Goal: Task Accomplishment & Management: Use online tool/utility

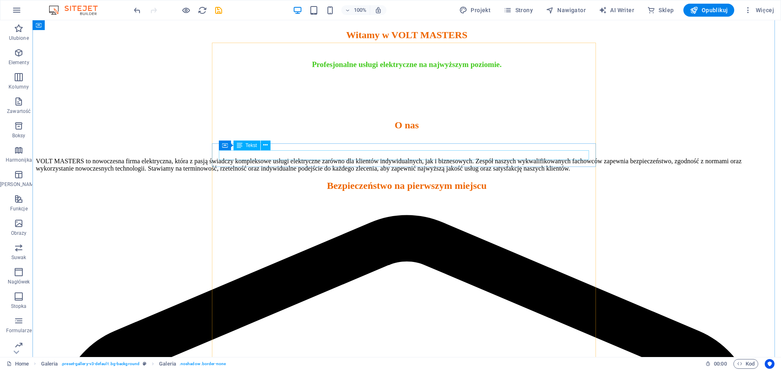
scroll to position [1342, 0]
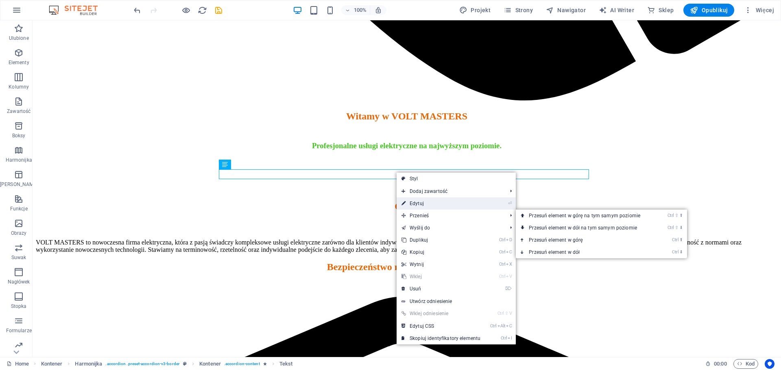
click at [421, 205] on link "⏎ Edytuj" at bounding box center [441, 204] width 89 height 12
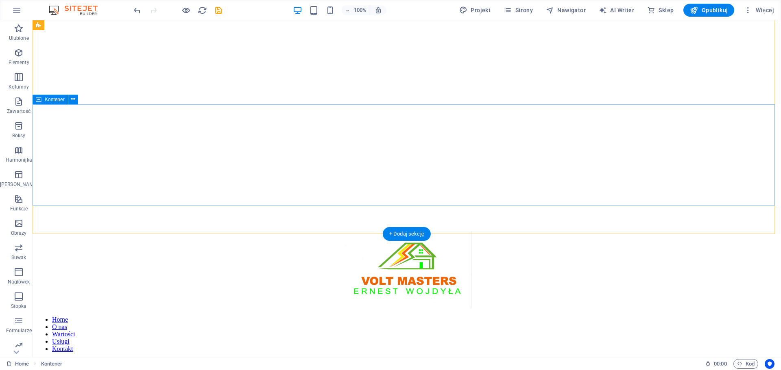
scroll to position [0, 0]
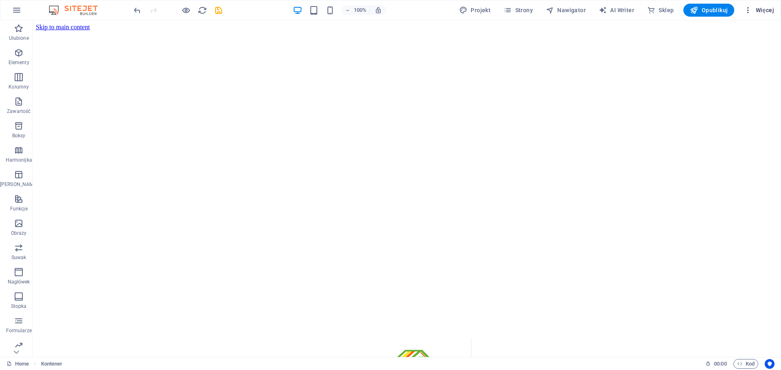
click at [751, 7] on icon "button" at bounding box center [748, 10] width 8 height 8
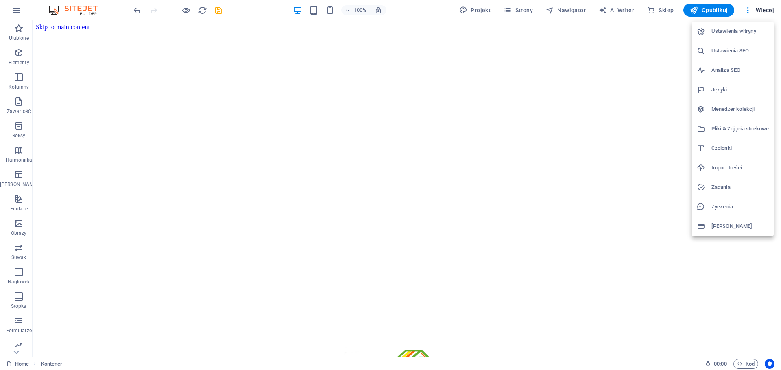
click at [623, 60] on div at bounding box center [390, 185] width 781 height 370
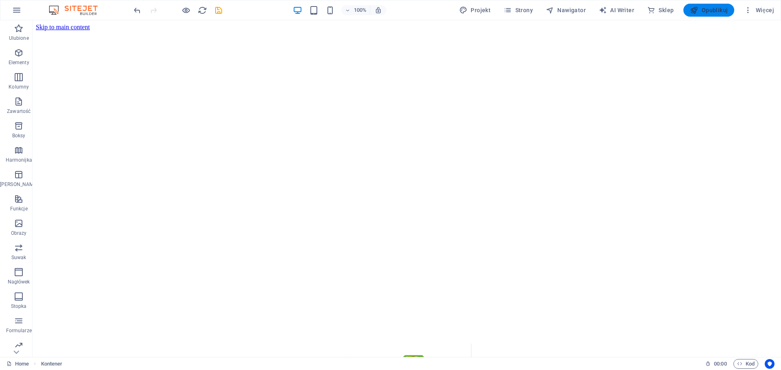
click at [707, 8] on span "Opublikuj" at bounding box center [709, 10] width 38 height 8
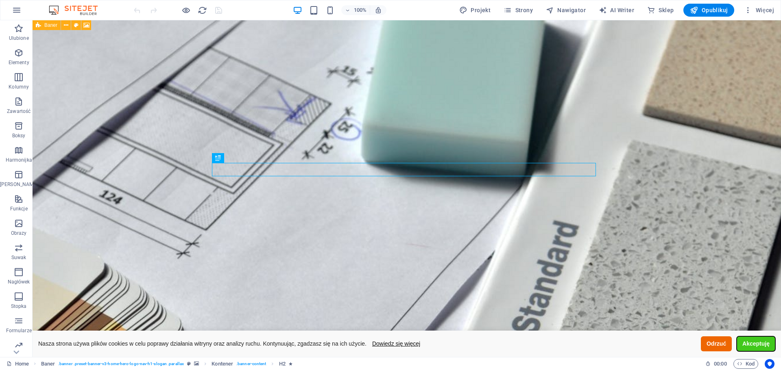
click at [755, 342] on button "Akceptuję" at bounding box center [756, 344] width 39 height 15
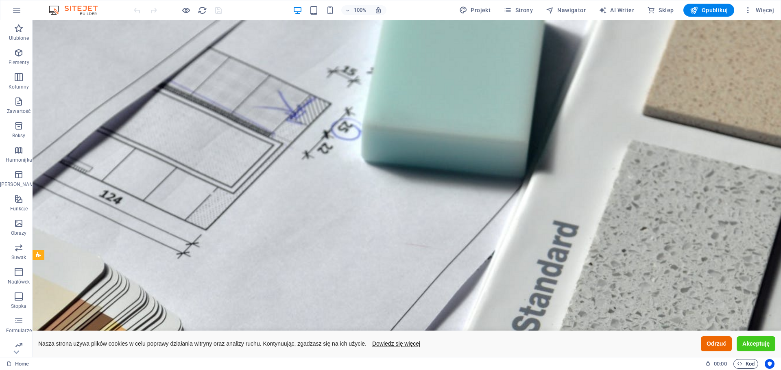
click at [747, 365] on span "Kod" at bounding box center [745, 365] width 17 height 10
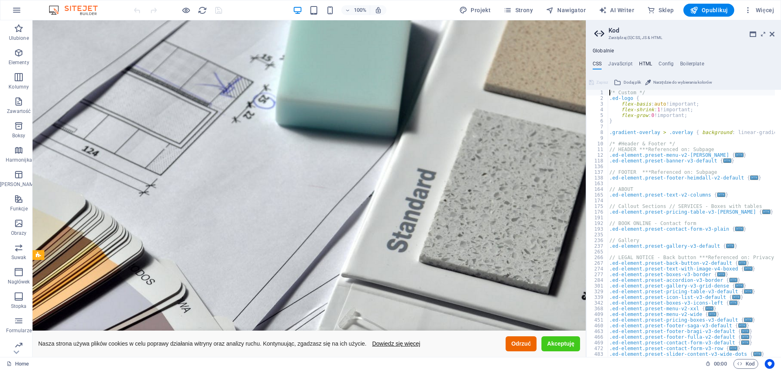
click at [641, 65] on h4 "HTML" at bounding box center [645, 65] width 13 height 9
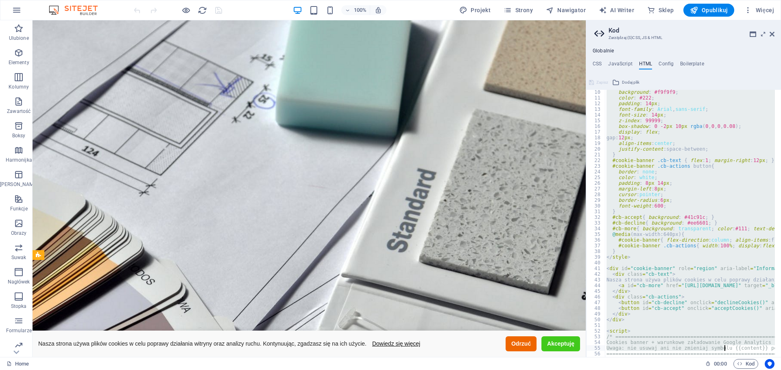
scroll to position [376, 0]
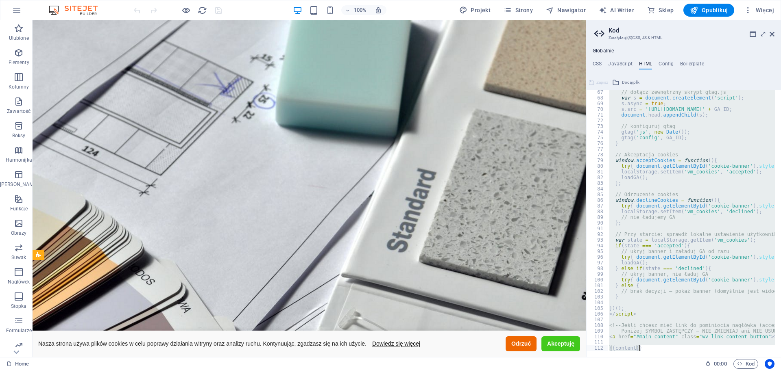
drag, startPoint x: 606, startPoint y: 94, endPoint x: 747, endPoint y: 390, distance: 327.4
click at [747, 370] on html "VOLT MASTERS Home Ulubione Elementy Kolumny Zawartość Boksy Harmonijka Tabele F…" at bounding box center [390, 185] width 781 height 370
type textarea "{{content}}"
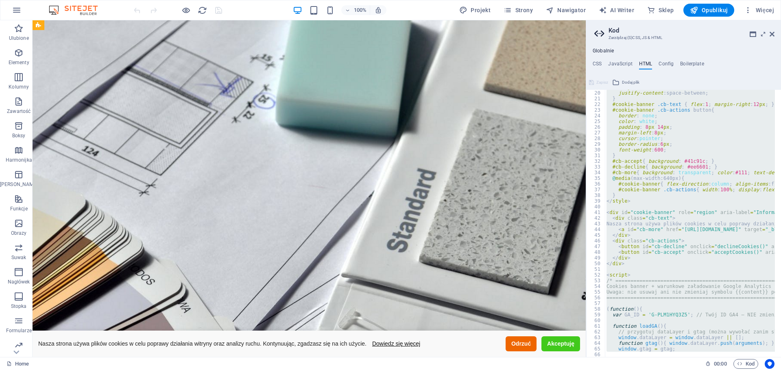
scroll to position [0, 0]
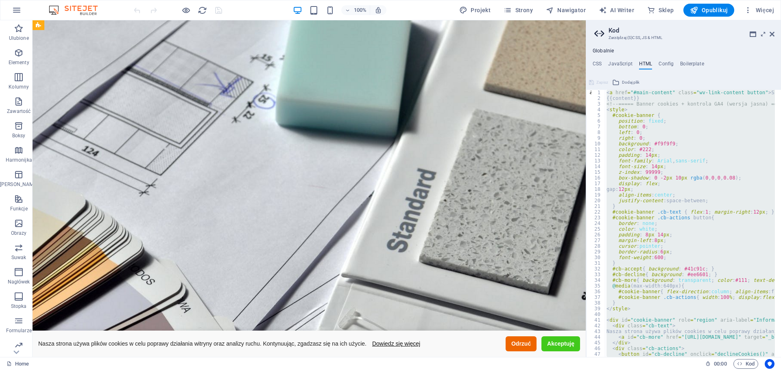
paste textarea
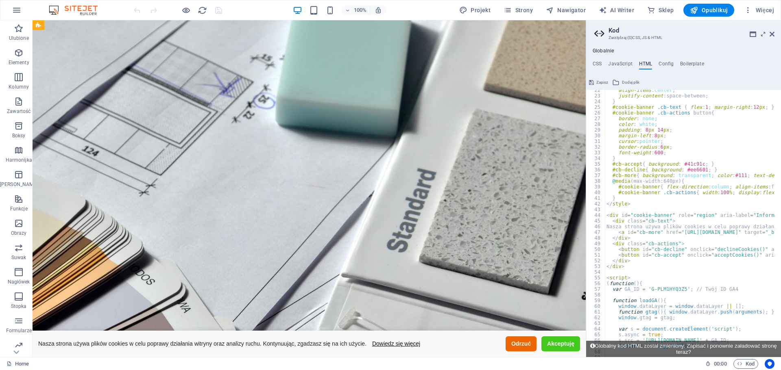
scroll to position [268, 0]
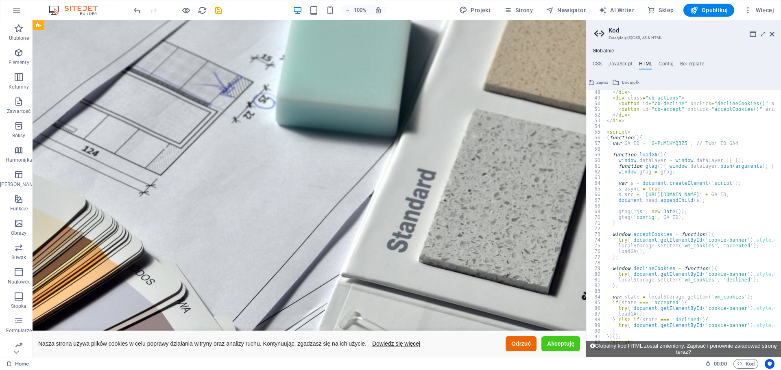
click at [597, 81] on span "Zapisz" at bounding box center [602, 83] width 12 height 10
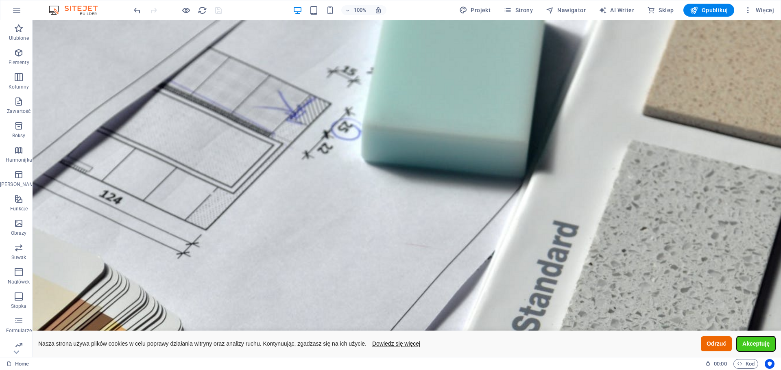
click at [745, 344] on button "Akceptuję" at bounding box center [756, 344] width 39 height 15
click at [743, 338] on button "Akceptuję" at bounding box center [756, 344] width 39 height 15
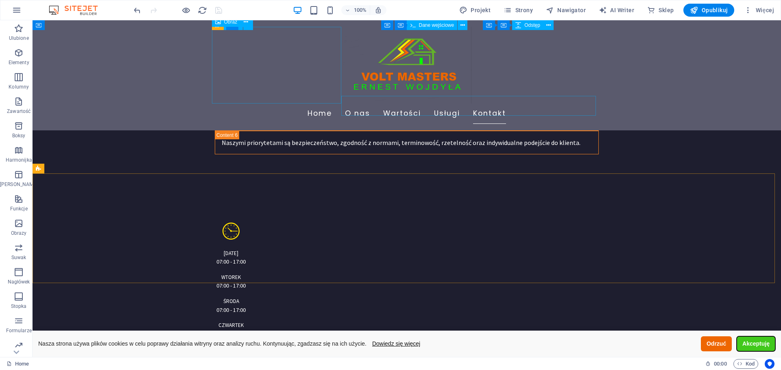
scroll to position [2196, 0]
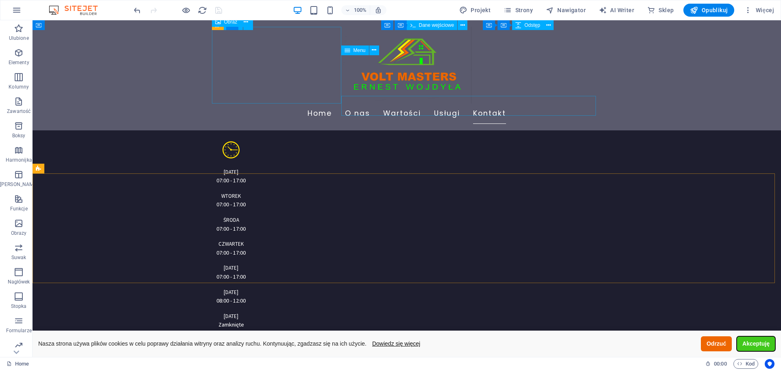
click at [405, 104] on figure at bounding box center [407, 65] width 384 height 77
click at [220, 104] on figure at bounding box center [407, 65] width 384 height 77
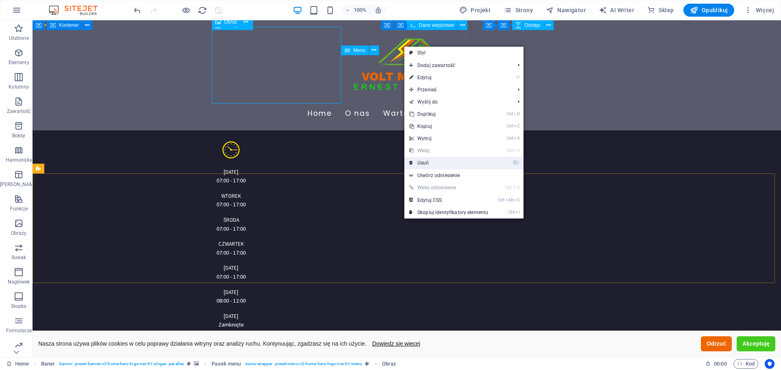
click at [422, 161] on link "⌦ Usuń" at bounding box center [448, 163] width 89 height 12
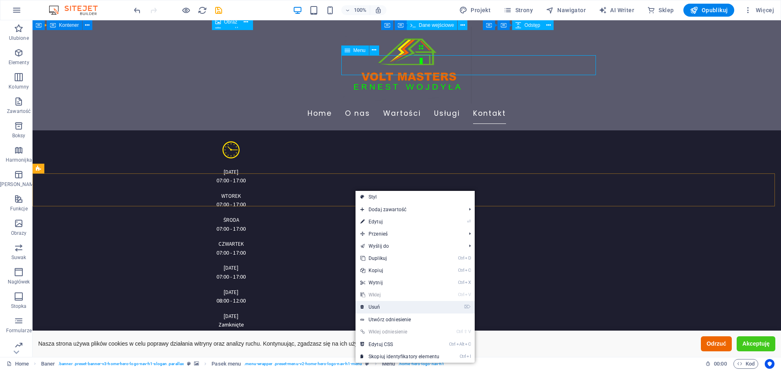
click at [379, 304] on link "⌦ Usuń" at bounding box center [399, 307] width 89 height 12
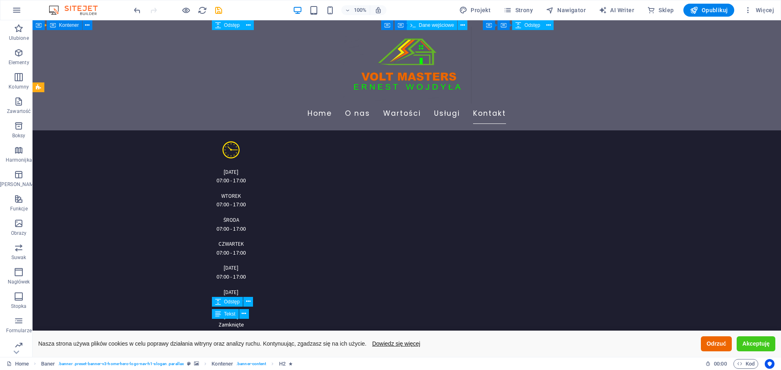
scroll to position [2277, 0]
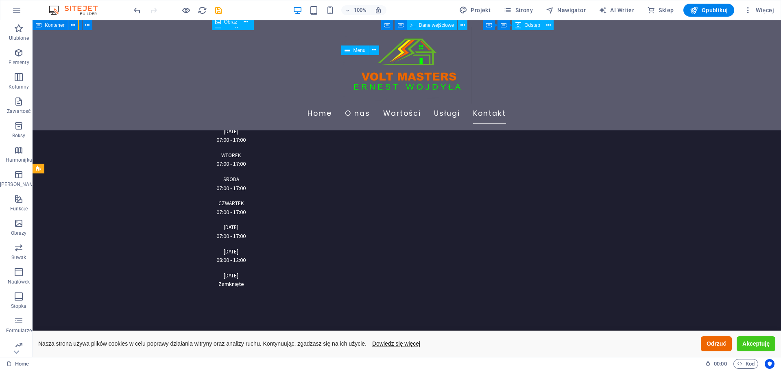
scroll to position [2196, 0]
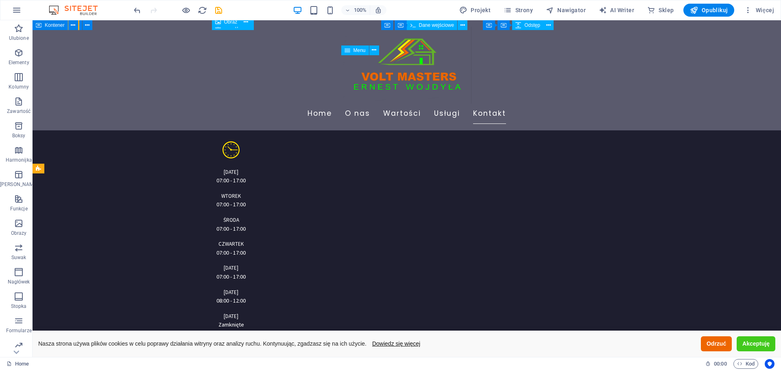
click at [82, 168] on icon at bounding box center [80, 168] width 4 height 9
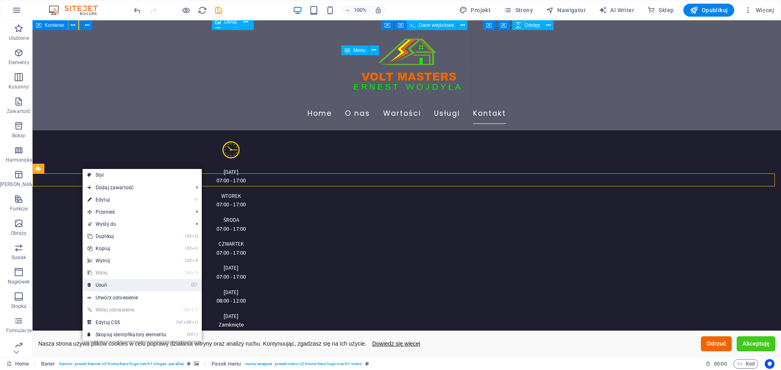
click at [100, 285] on link "⌦ Usuń" at bounding box center [127, 285] width 89 height 12
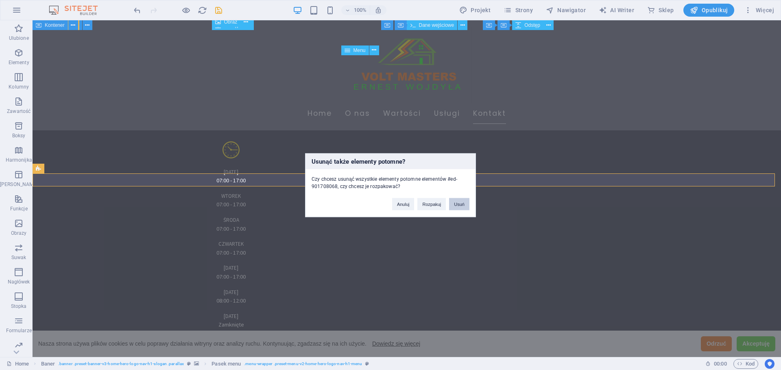
click at [458, 203] on button "Usuń" at bounding box center [459, 204] width 20 height 12
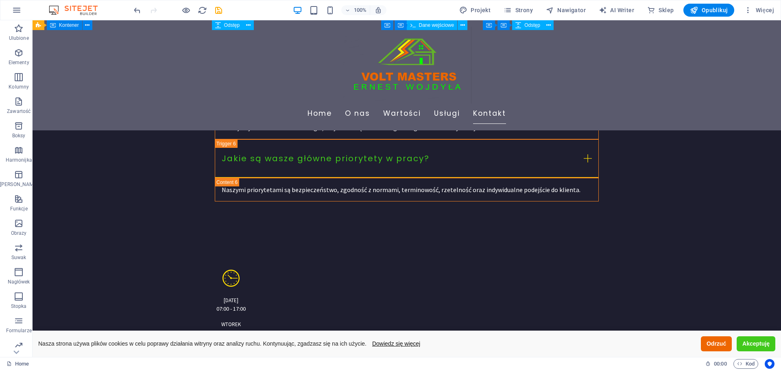
scroll to position [2277, 0]
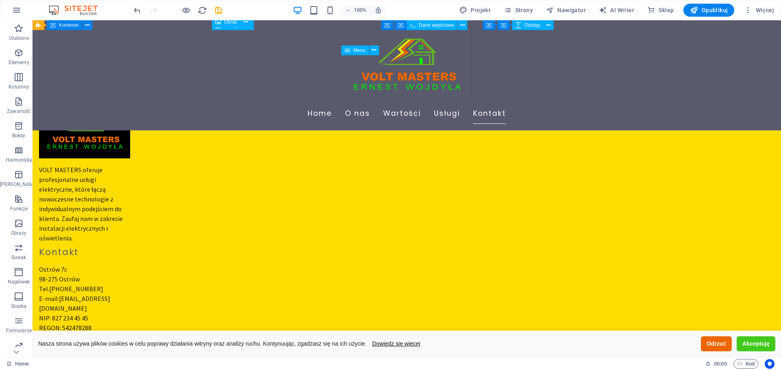
scroll to position [2057, 0]
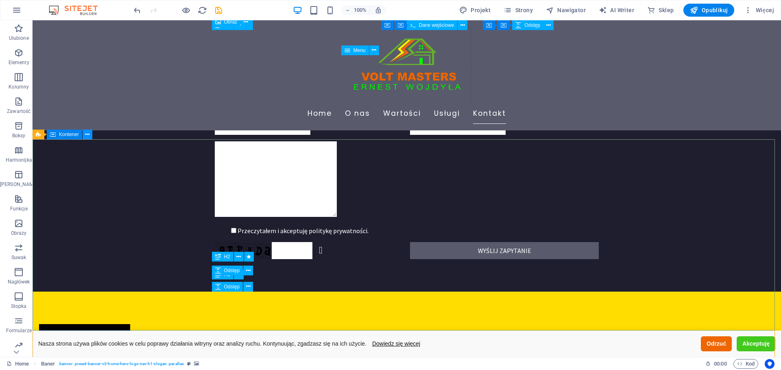
click at [87, 136] on icon at bounding box center [87, 135] width 4 height 9
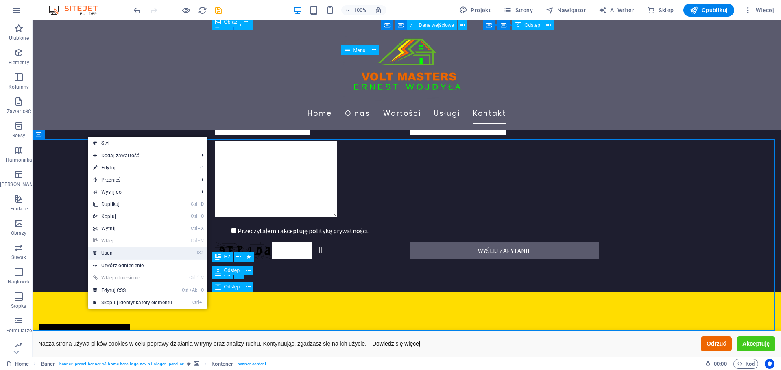
click at [118, 251] on link "⌦ Usuń" at bounding box center [132, 253] width 89 height 12
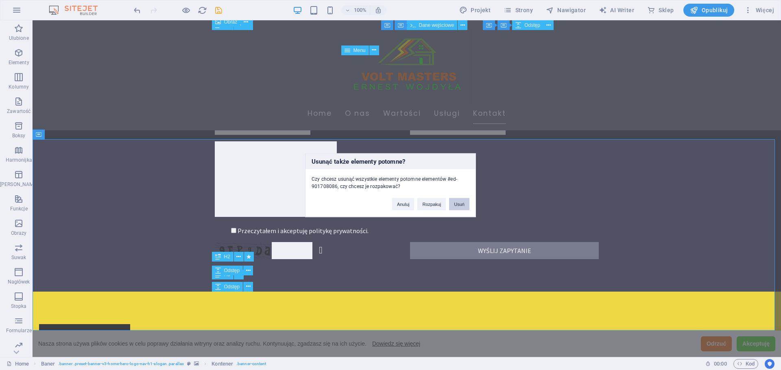
click at [459, 203] on button "Usuń" at bounding box center [459, 204] width 20 height 12
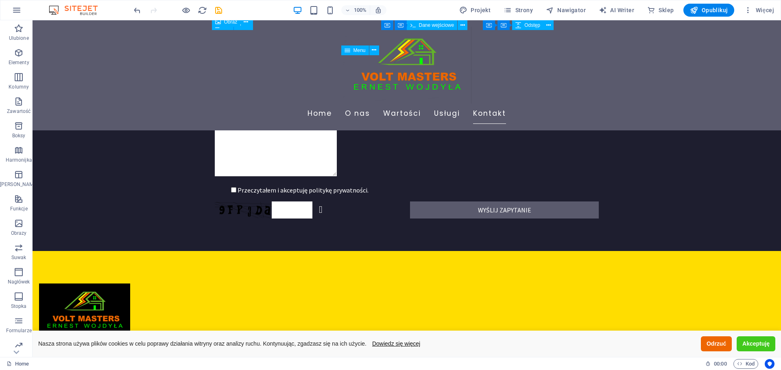
scroll to position [2220, 0]
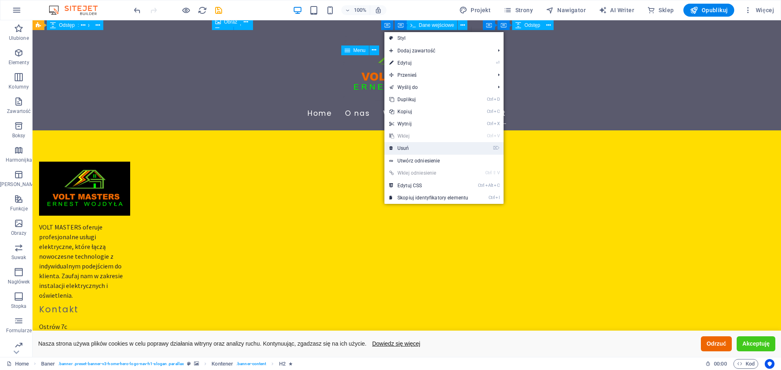
click at [408, 150] on link "⌦ Usuń" at bounding box center [428, 148] width 89 height 12
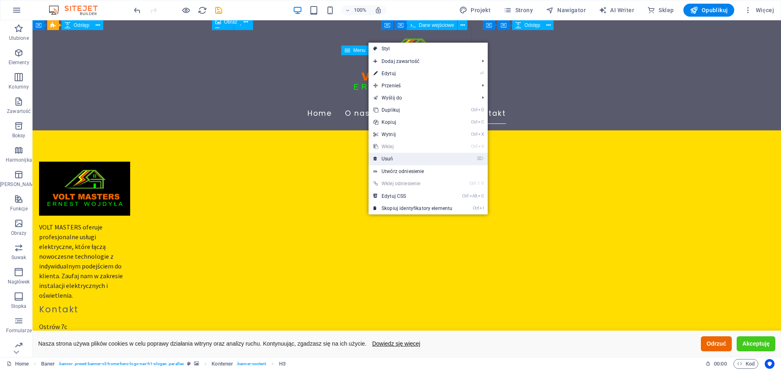
click at [390, 162] on link "⌦ Usuń" at bounding box center [412, 159] width 89 height 12
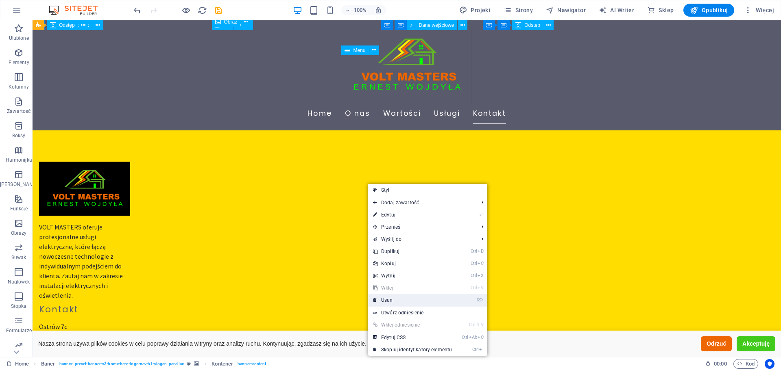
click at [386, 298] on link "⌦ Usuń" at bounding box center [412, 300] width 89 height 12
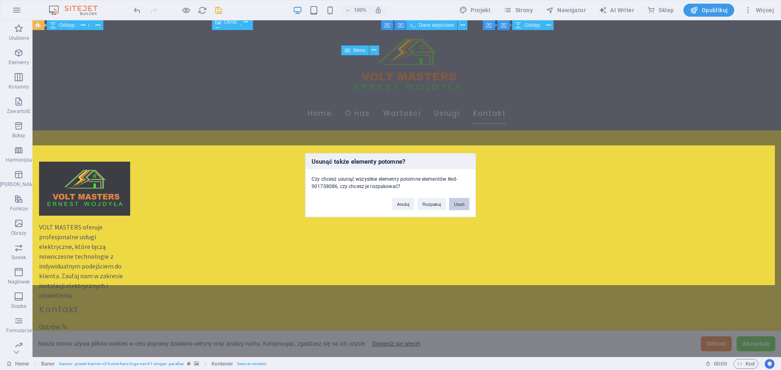
click at [459, 203] on button "Usuń" at bounding box center [459, 204] width 20 height 12
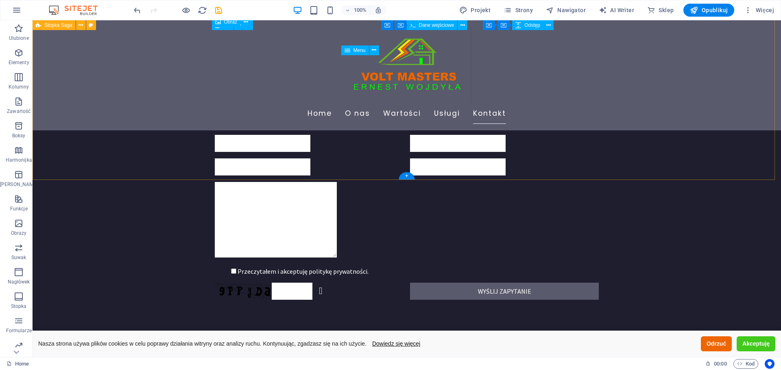
scroll to position [2139, 0]
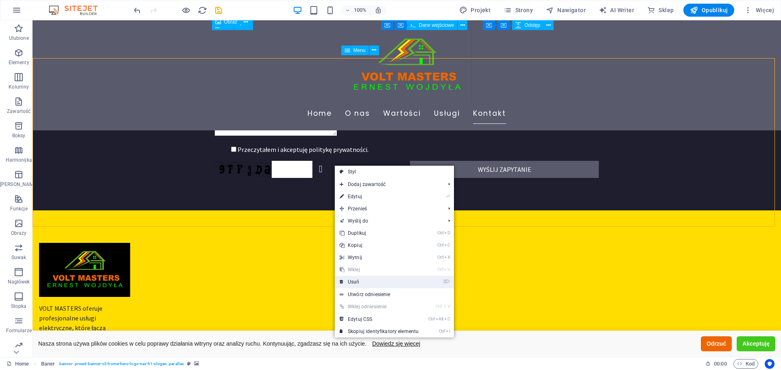
click at [357, 281] on link "⌦ Usuń" at bounding box center [379, 282] width 89 height 12
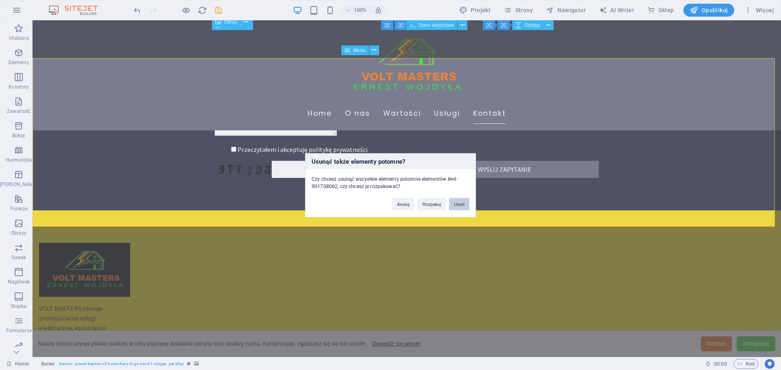
click at [461, 205] on button "Usuń" at bounding box center [459, 204] width 20 height 12
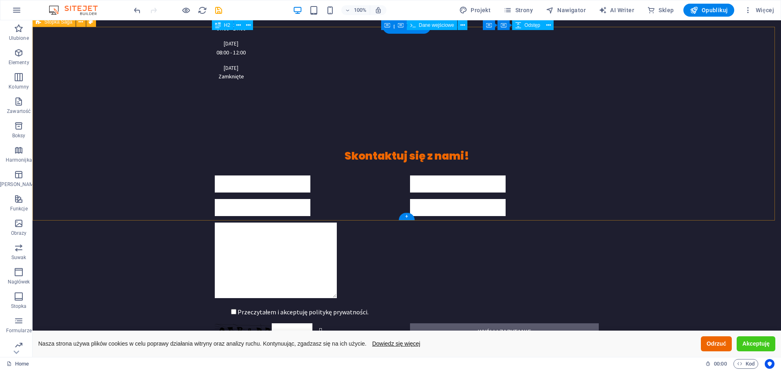
scroll to position [2057, 0]
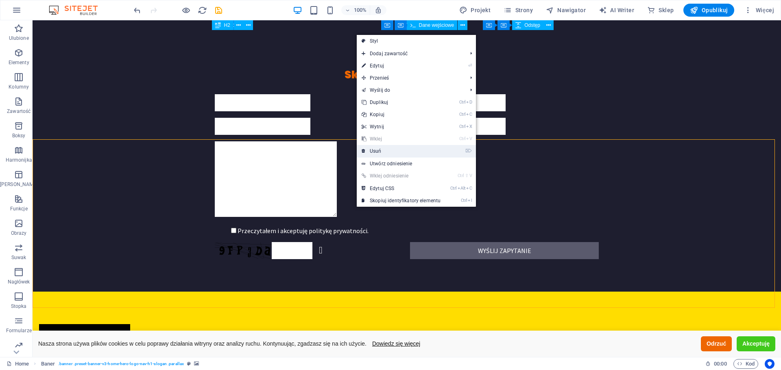
click at [378, 149] on link "⌦ Usuń" at bounding box center [401, 151] width 89 height 12
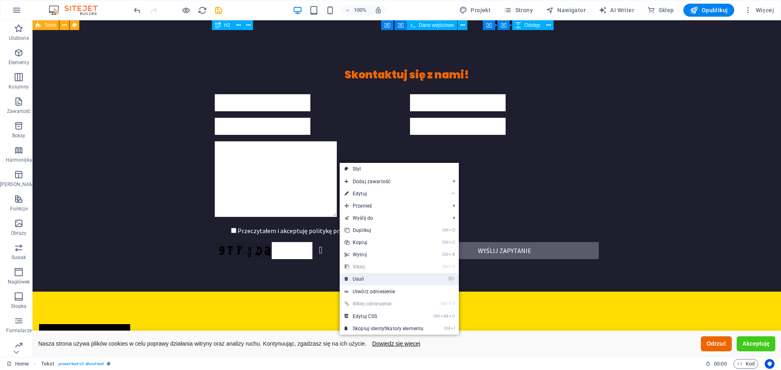
click at [366, 281] on link "⌦ Usuń" at bounding box center [384, 279] width 89 height 12
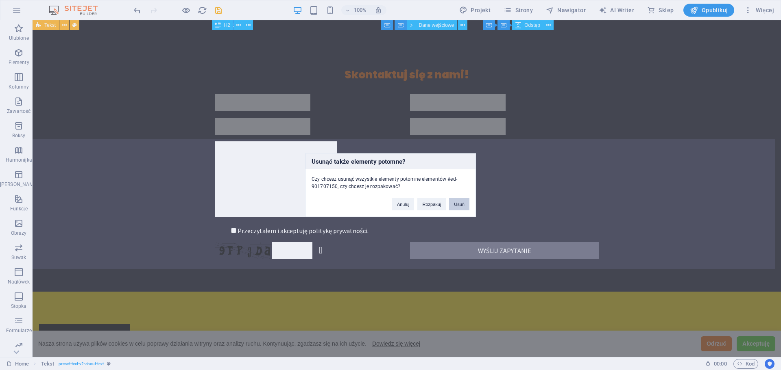
click at [454, 203] on button "Usuń" at bounding box center [459, 204] width 20 height 12
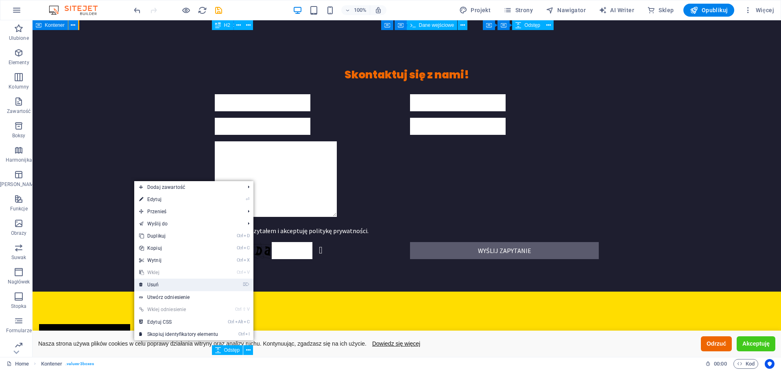
click at [159, 287] on link "⌦ Usuń" at bounding box center [178, 285] width 89 height 12
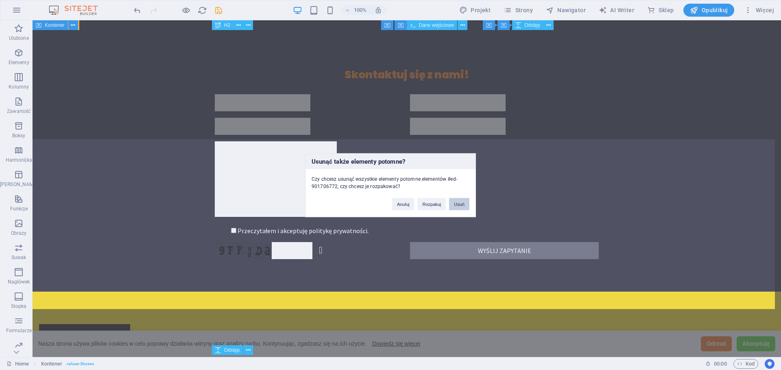
click at [458, 202] on button "Usuń" at bounding box center [459, 204] width 20 height 12
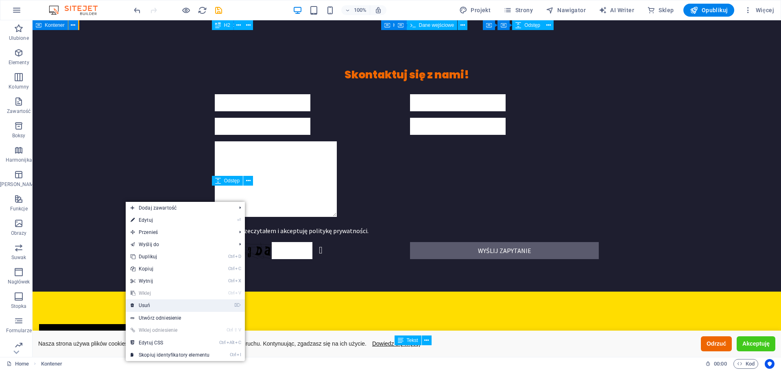
click at [150, 304] on link "⌦ Usuń" at bounding box center [170, 306] width 89 height 12
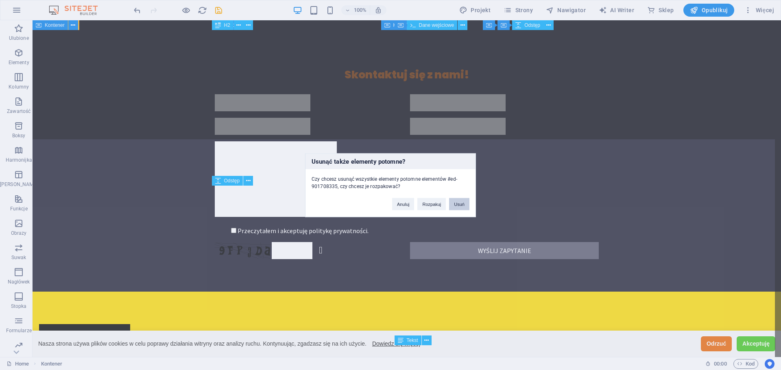
click at [456, 202] on button "Usuń" at bounding box center [459, 204] width 20 height 12
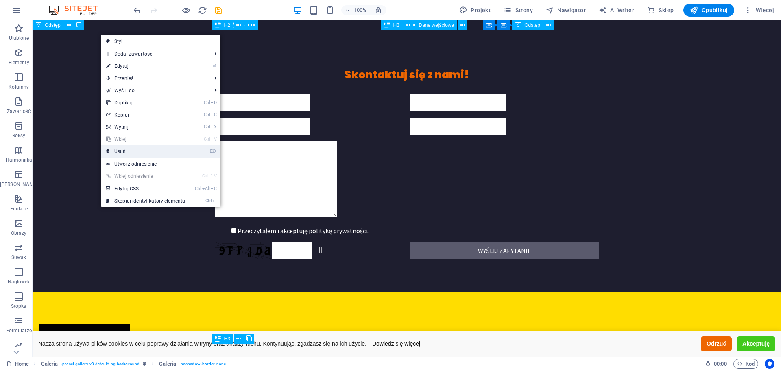
click at [124, 155] on link "⌦ Usuń" at bounding box center [145, 152] width 89 height 12
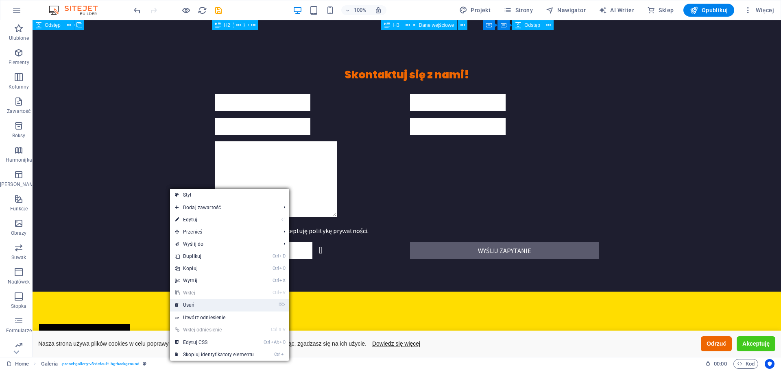
click at [193, 305] on link "⌦ Usuń" at bounding box center [214, 305] width 89 height 12
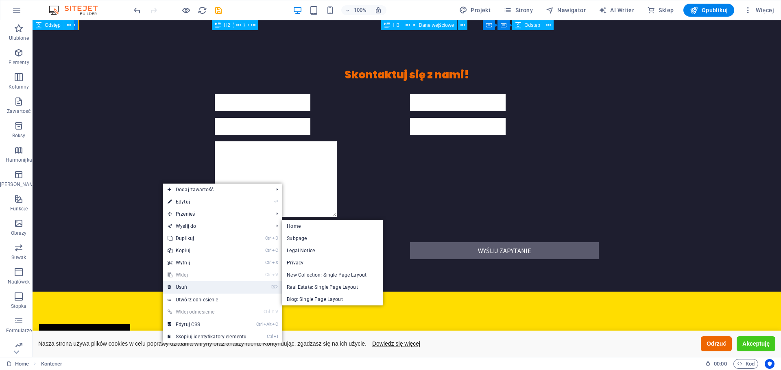
click at [192, 285] on link "⌦ Usuń" at bounding box center [207, 287] width 89 height 12
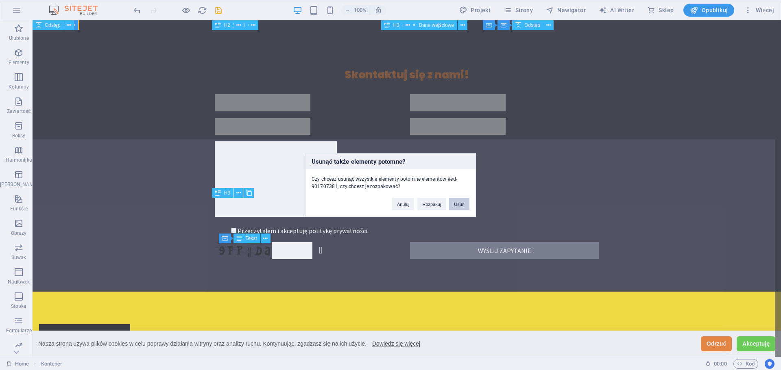
click at [458, 205] on button "Usuń" at bounding box center [459, 204] width 20 height 12
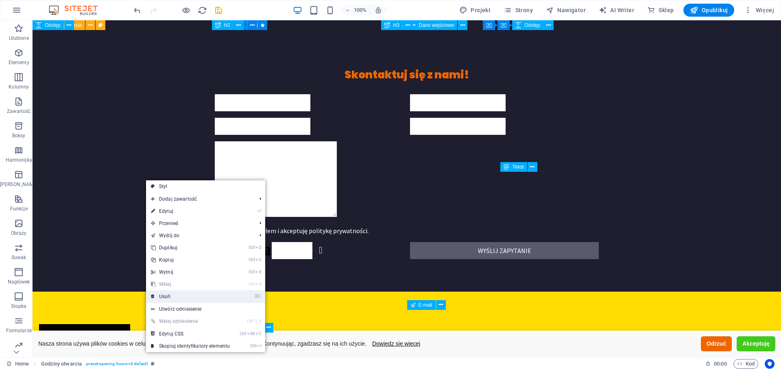
click at [174, 294] on link "⌦ Usuń" at bounding box center [190, 297] width 89 height 12
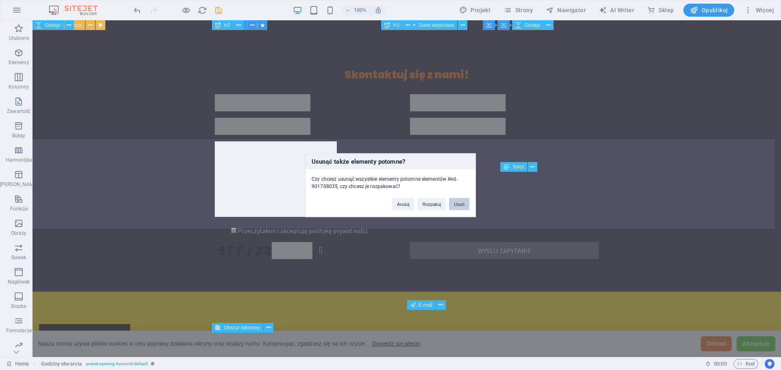
click at [464, 200] on button "Usuń" at bounding box center [459, 204] width 20 height 12
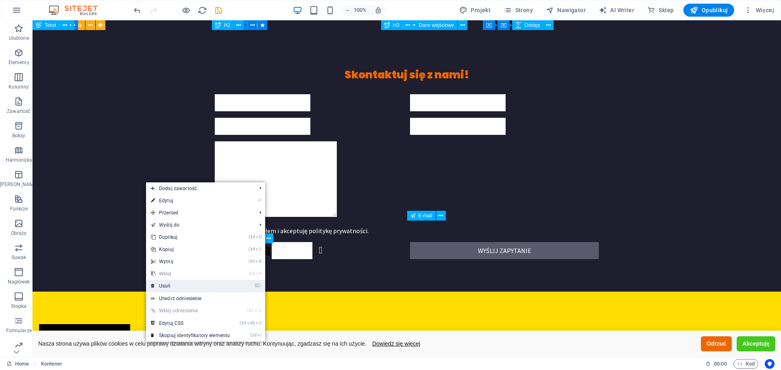
click at [171, 288] on link "⌦ Usuń" at bounding box center [190, 286] width 89 height 12
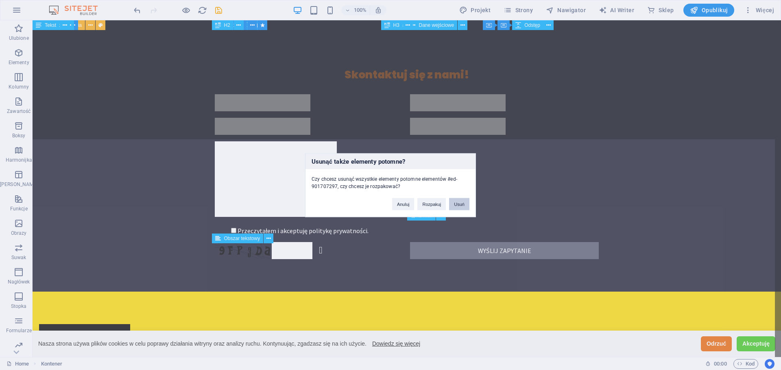
click at [460, 206] on button "Usuń" at bounding box center [459, 204] width 20 height 12
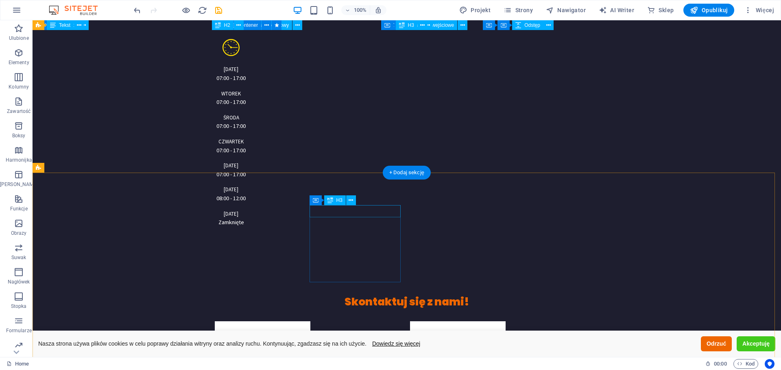
scroll to position [2033, 0]
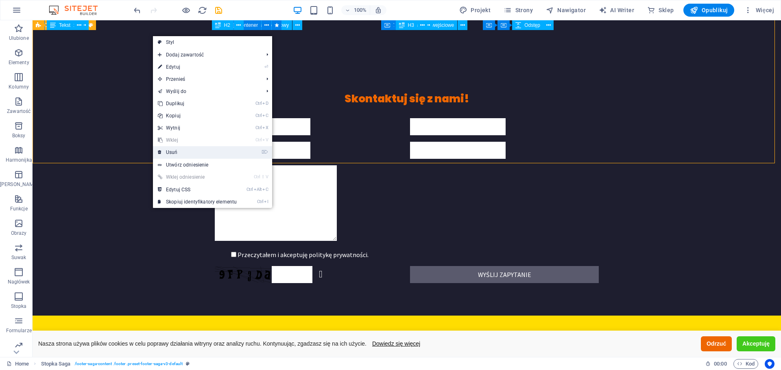
click at [180, 152] on link "⌦ Usuń" at bounding box center [197, 152] width 89 height 12
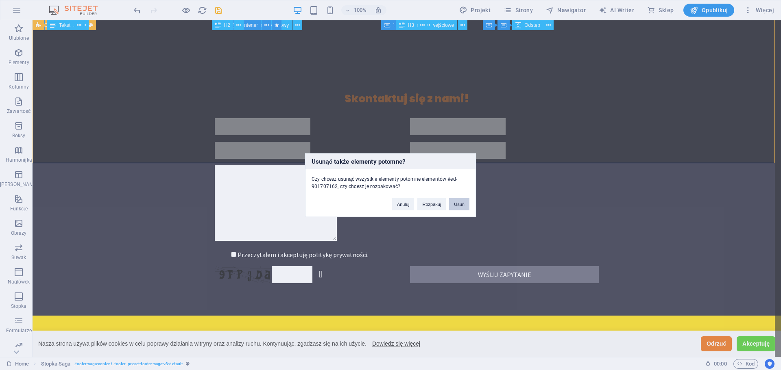
click at [455, 201] on button "Usuń" at bounding box center [459, 204] width 20 height 12
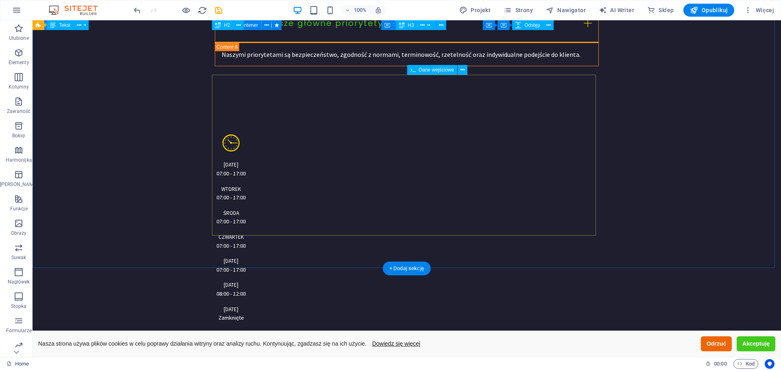
scroll to position [1897, 0]
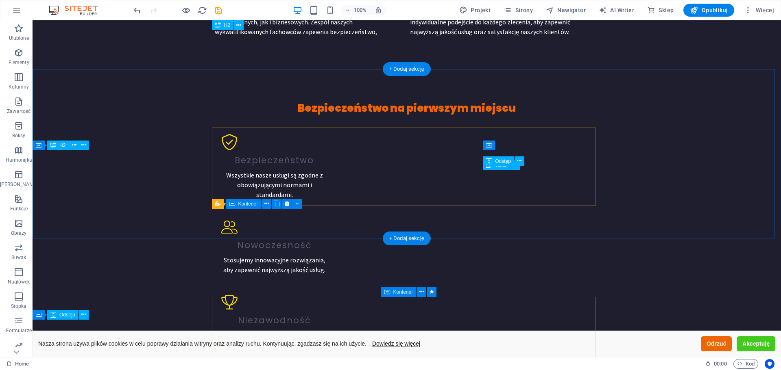
scroll to position [0, 0]
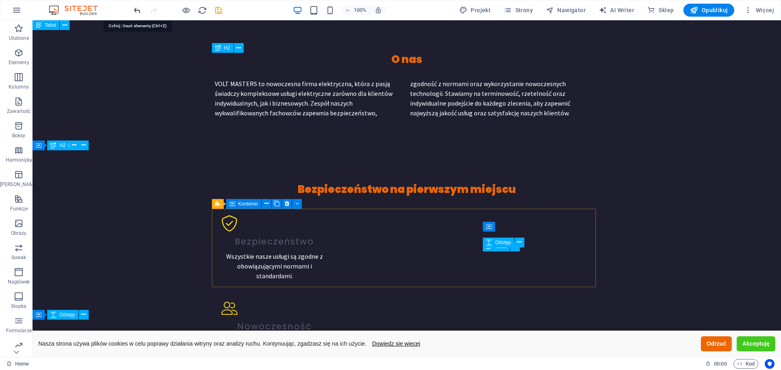
click at [134, 10] on icon "undo" at bounding box center [137, 10] width 9 height 9
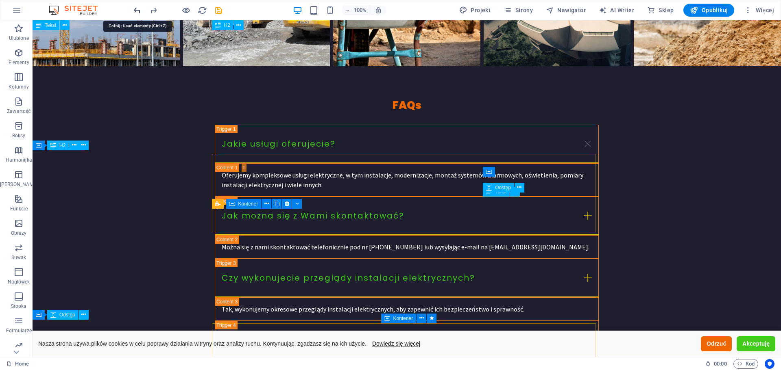
scroll to position [2033, 0]
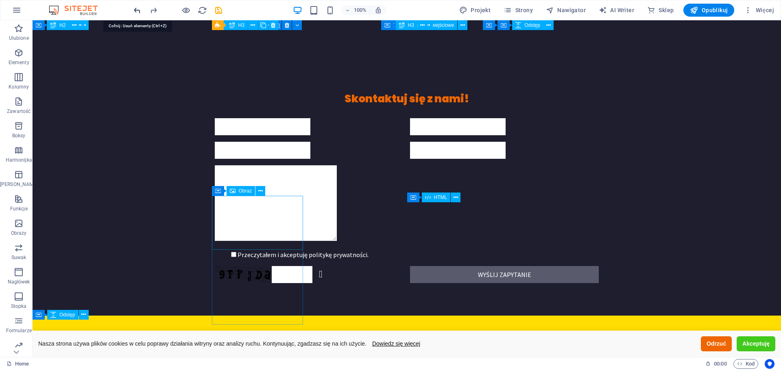
click at [134, 10] on icon "undo" at bounding box center [137, 10] width 9 height 9
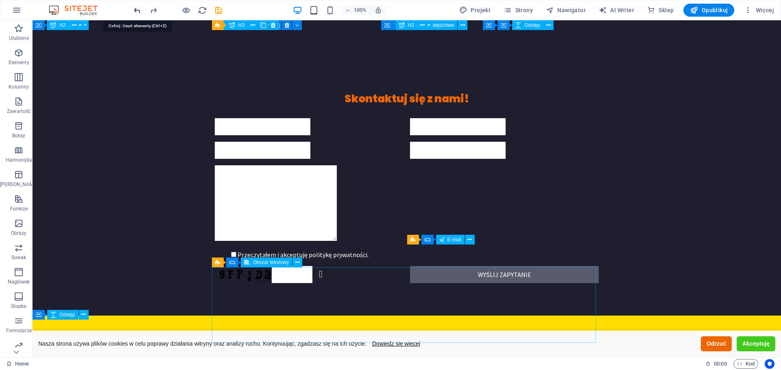
click at [134, 10] on icon "undo" at bounding box center [137, 10] width 9 height 9
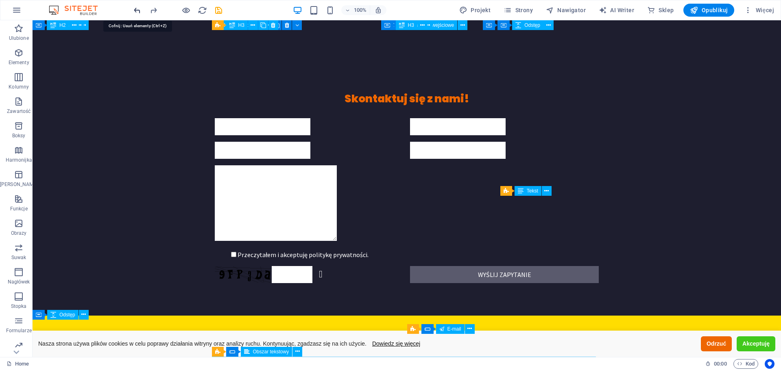
click at [134, 10] on icon "undo" at bounding box center [137, 10] width 9 height 9
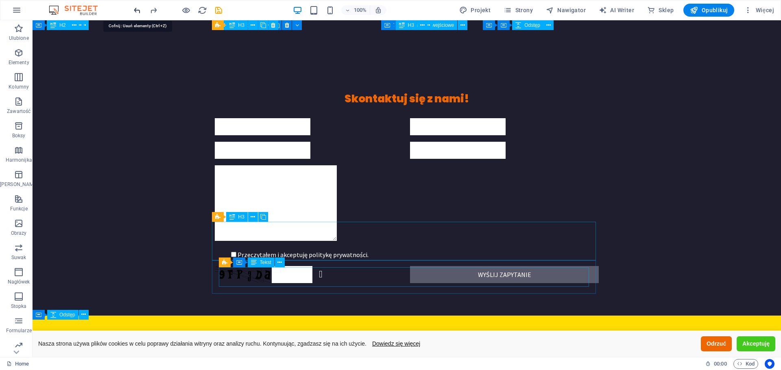
click at [134, 10] on icon "undo" at bounding box center [137, 10] width 9 height 9
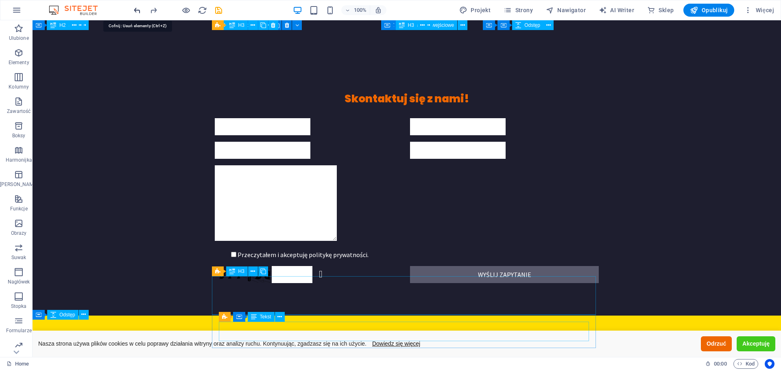
click at [134, 10] on icon "undo" at bounding box center [137, 10] width 9 height 9
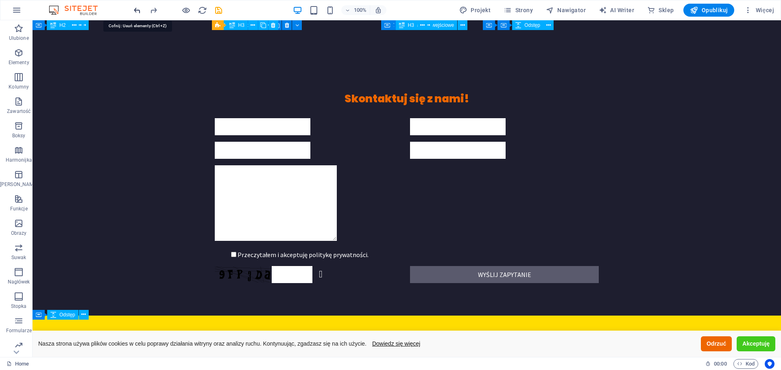
click at [134, 10] on icon "undo" at bounding box center [137, 10] width 9 height 9
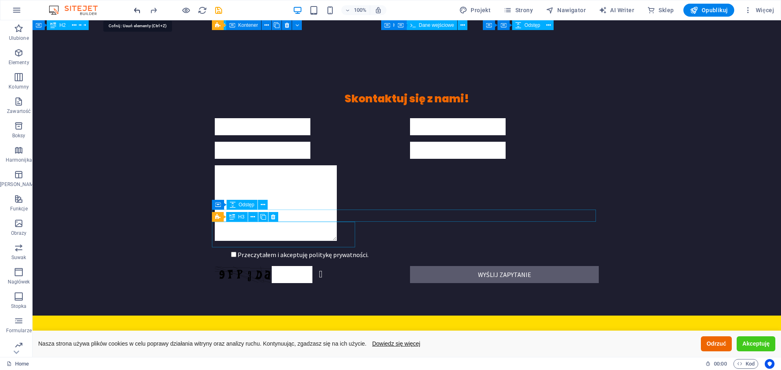
click at [134, 10] on icon "undo" at bounding box center [137, 10] width 9 height 9
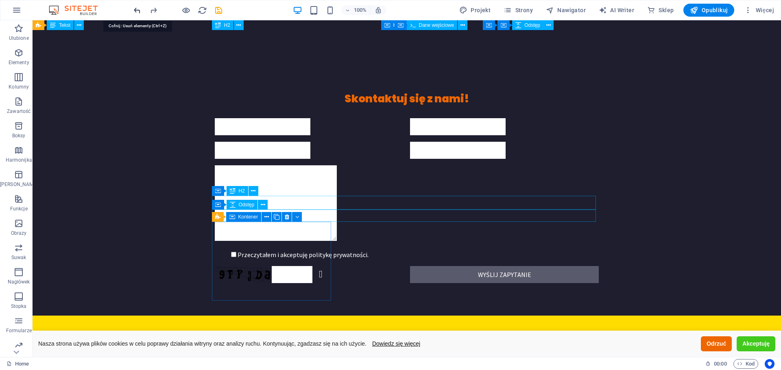
click at [134, 10] on icon "undo" at bounding box center [137, 10] width 9 height 9
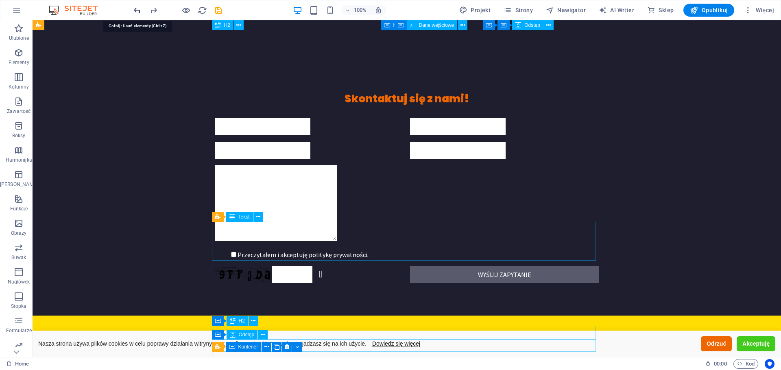
click at [134, 10] on icon "undo" at bounding box center [137, 10] width 9 height 9
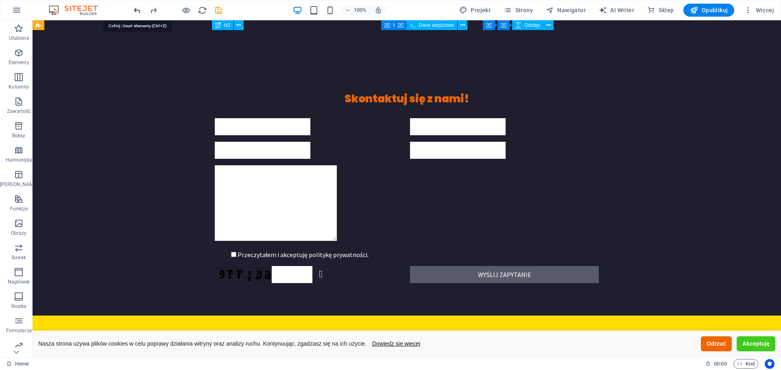
click at [134, 10] on icon "undo" at bounding box center [137, 10] width 9 height 9
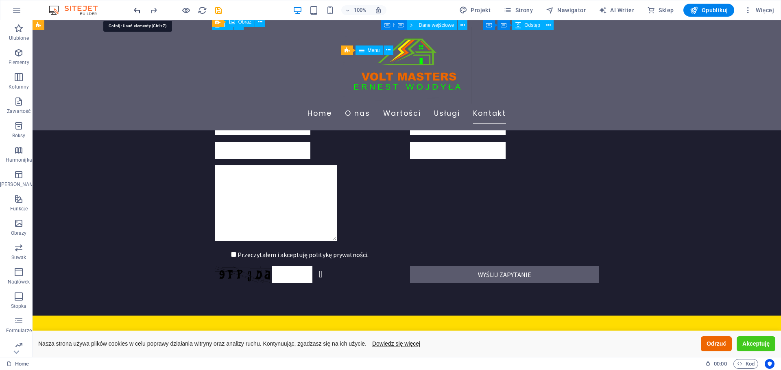
click at [134, 10] on icon "undo" at bounding box center [137, 10] width 9 height 9
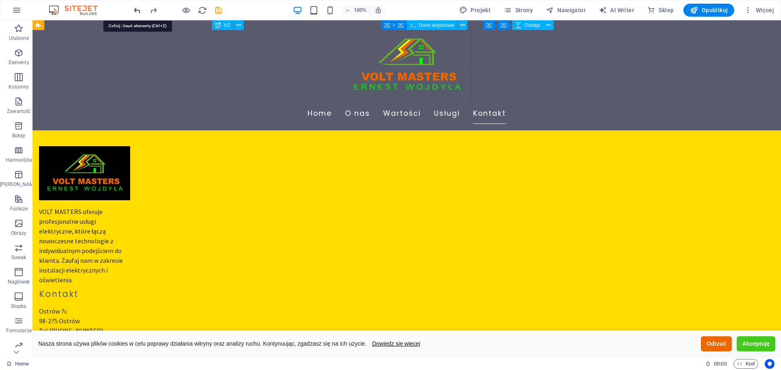
scroll to position [2246, 0]
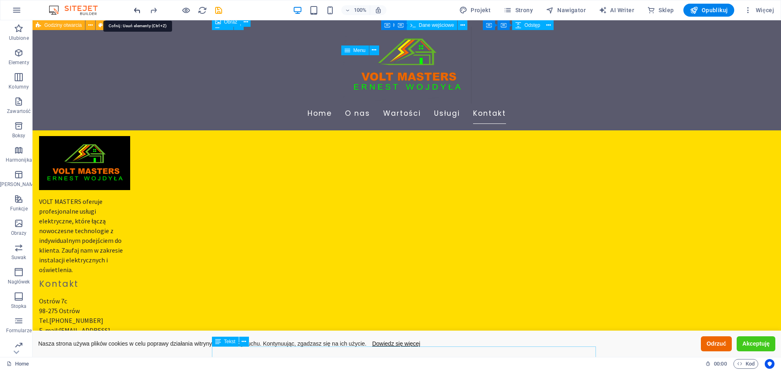
click at [134, 10] on icon "undo" at bounding box center [137, 10] width 9 height 9
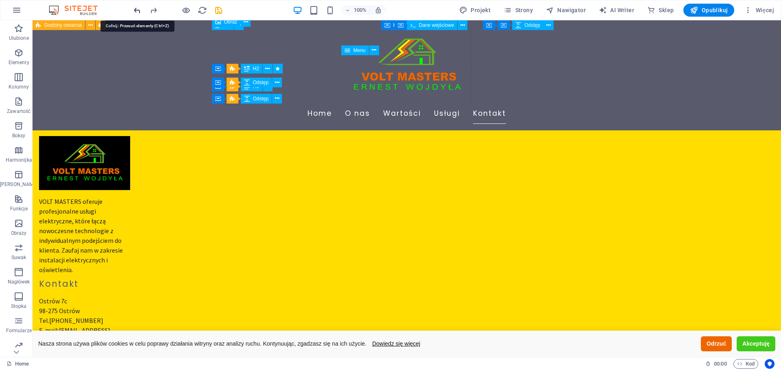
click at [134, 10] on icon "undo" at bounding box center [137, 10] width 9 height 9
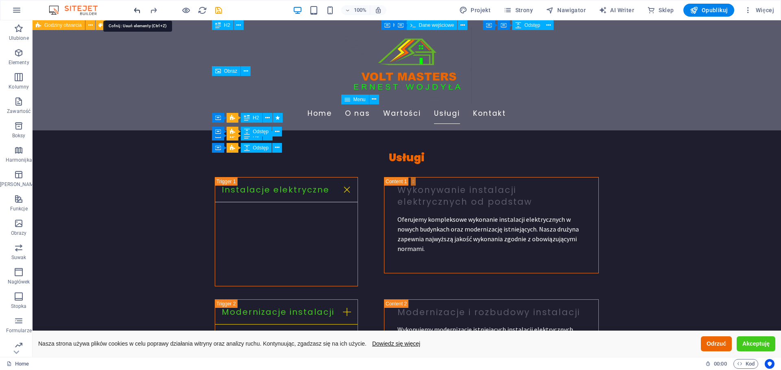
scroll to position [0, 0]
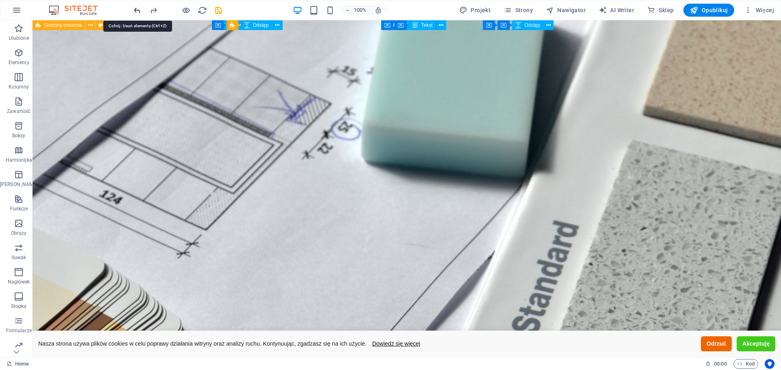
click at [134, 10] on icon "undo" at bounding box center [137, 10] width 9 height 9
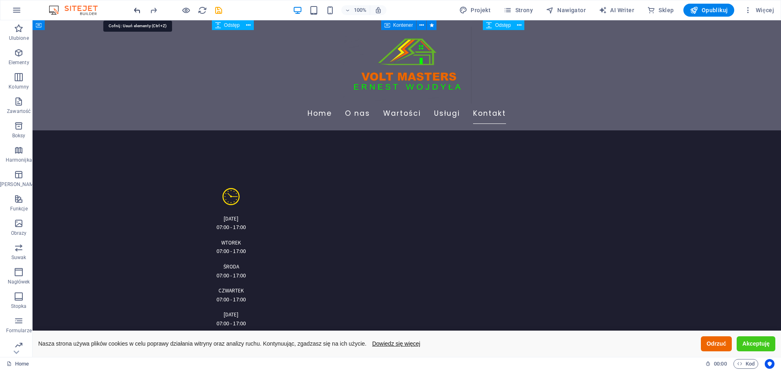
scroll to position [2187, 0]
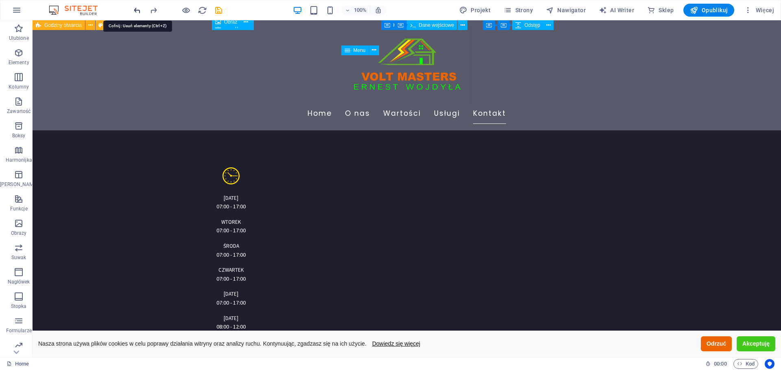
click at [134, 10] on icon "undo" at bounding box center [137, 10] width 9 height 9
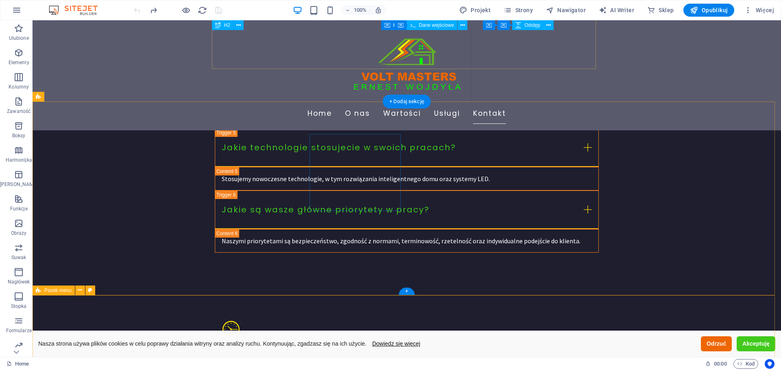
scroll to position [2237, 0]
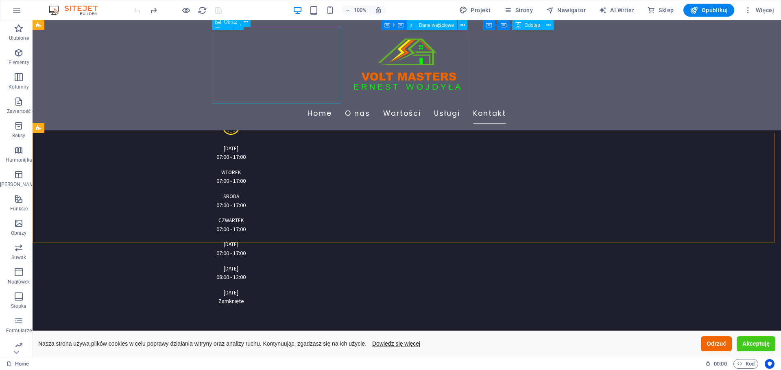
click at [288, 104] on figure at bounding box center [407, 65] width 384 height 77
click at [348, 104] on figure at bounding box center [407, 65] width 384 height 77
click at [414, 104] on figure at bounding box center [407, 65] width 384 height 77
click at [360, 104] on figure at bounding box center [407, 65] width 384 height 77
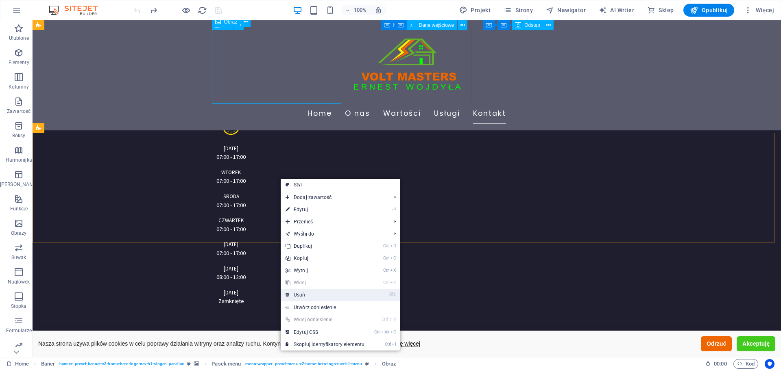
click at [303, 294] on link "⌦ Usuń" at bounding box center [325, 295] width 89 height 12
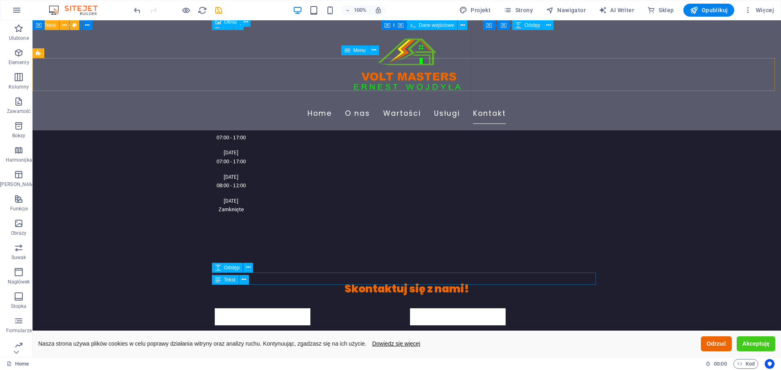
scroll to position [2190, 0]
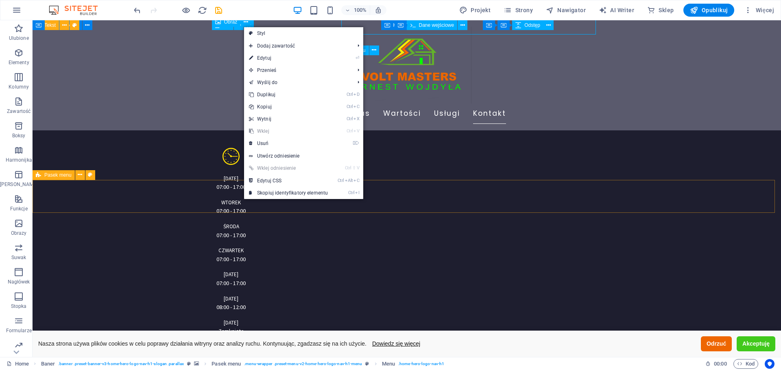
click at [177, 131] on div "Home O nas Wartości Usługi Kontakt" at bounding box center [407, 75] width 748 height 110
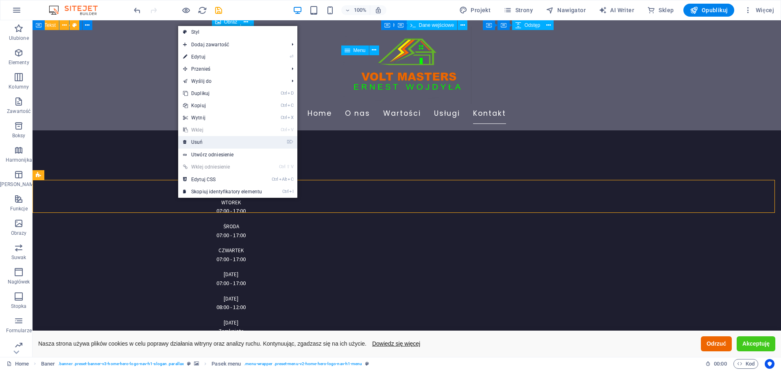
click at [192, 142] on link "⌦ Usuń" at bounding box center [222, 142] width 89 height 12
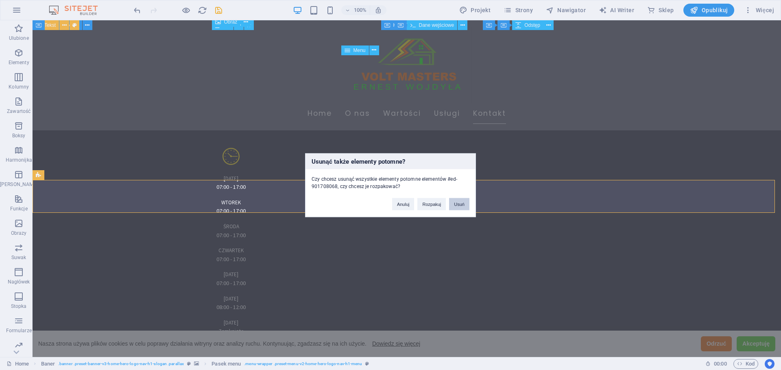
click at [456, 203] on button "Usuń" at bounding box center [459, 204] width 20 height 12
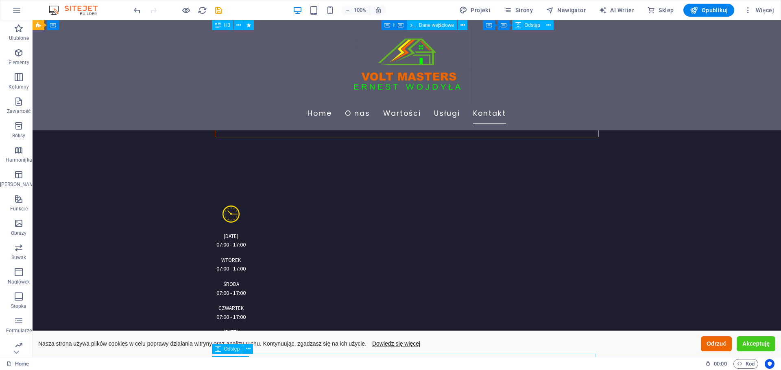
scroll to position [2318, 0]
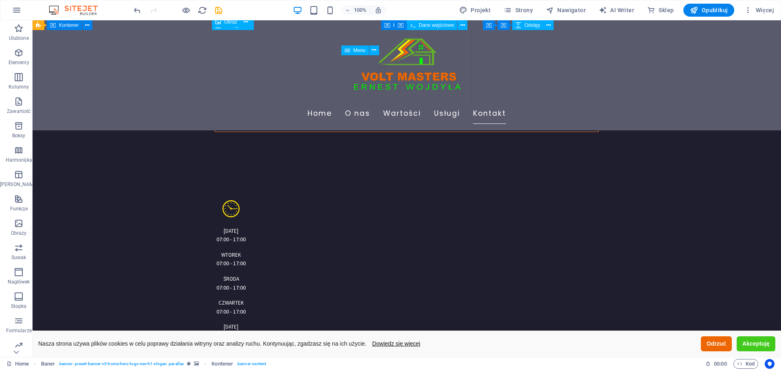
scroll to position [2277, 0]
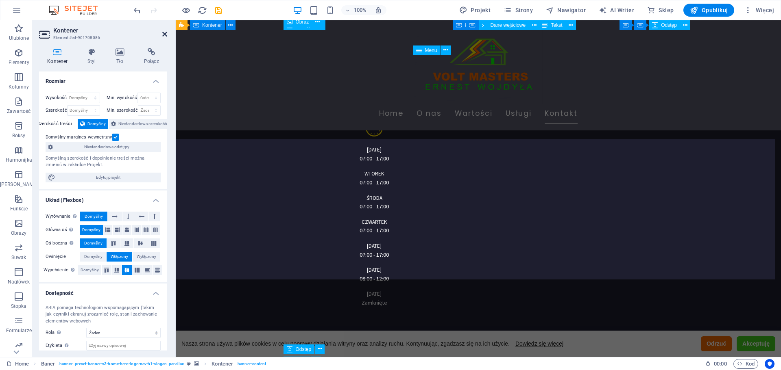
click at [163, 34] on icon at bounding box center [164, 34] width 5 height 7
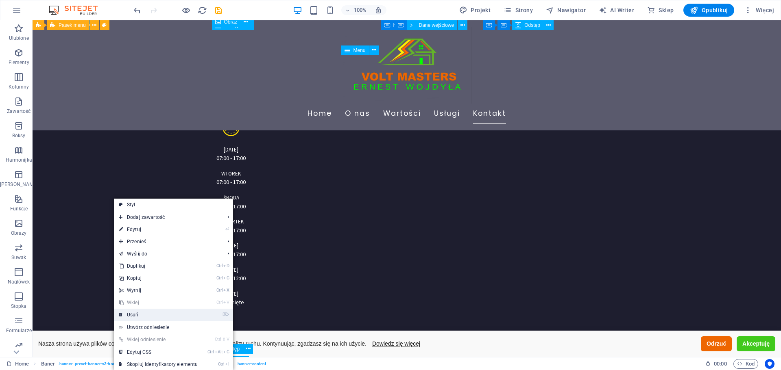
click at [143, 316] on link "⌦ Usuń" at bounding box center [158, 315] width 89 height 12
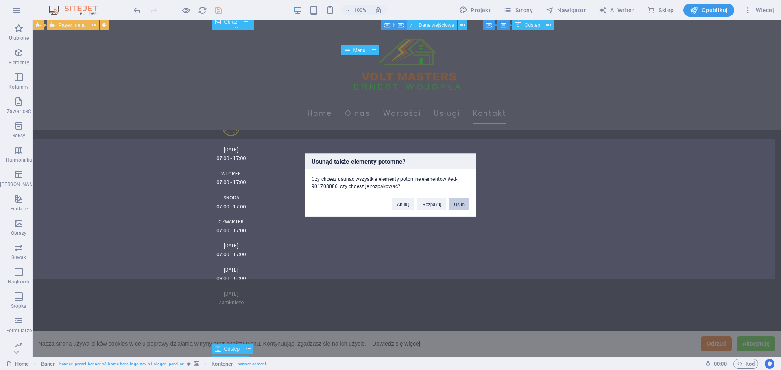
click at [458, 205] on button "Usuń" at bounding box center [459, 204] width 20 height 12
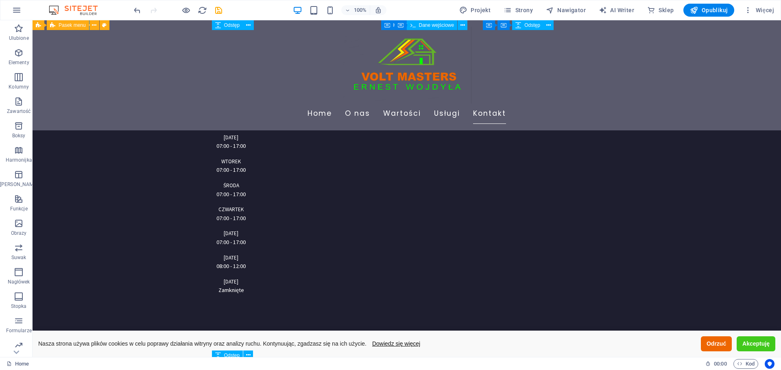
scroll to position [2313, 0]
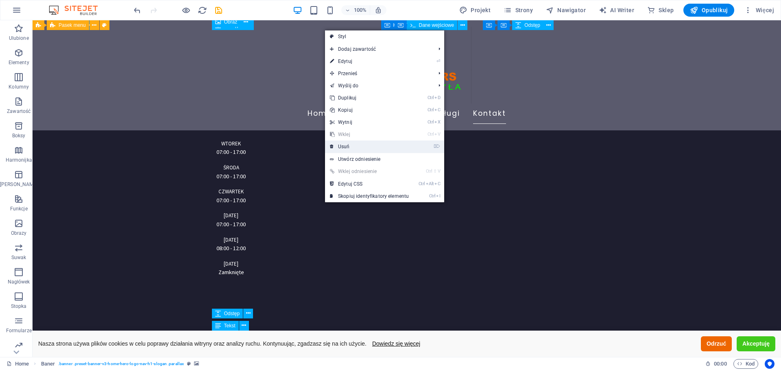
click at [351, 143] on link "⌦ Usuń" at bounding box center [369, 147] width 89 height 12
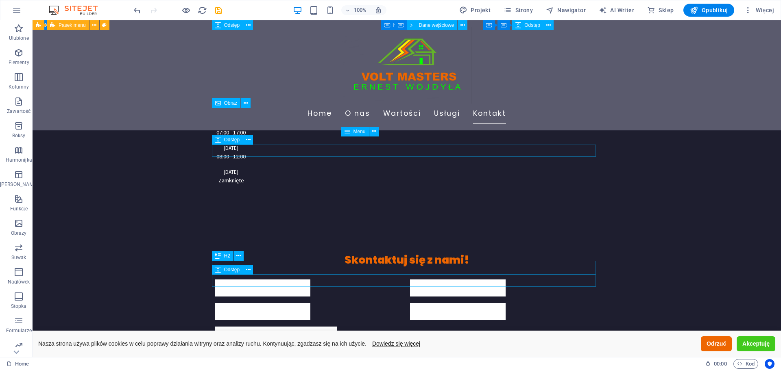
scroll to position [2318, 0]
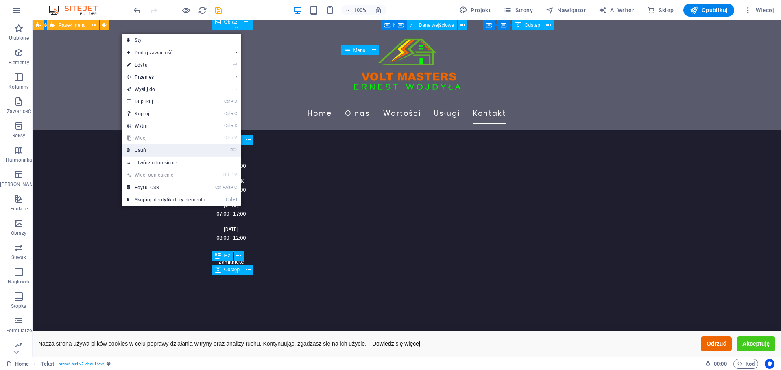
click at [147, 152] on link "⌦ Usuń" at bounding box center [166, 150] width 89 height 12
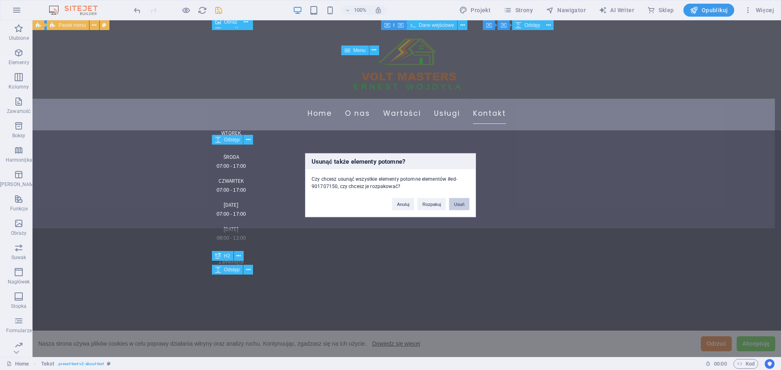
click at [454, 203] on button "Usuń" at bounding box center [459, 204] width 20 height 12
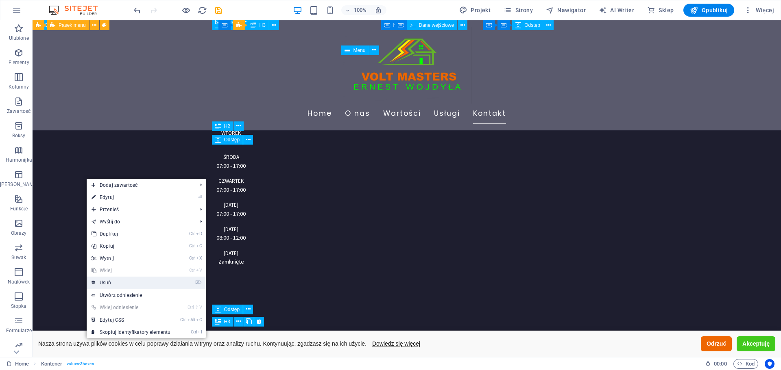
click at [112, 283] on link "⌦ Usuń" at bounding box center [131, 283] width 89 height 12
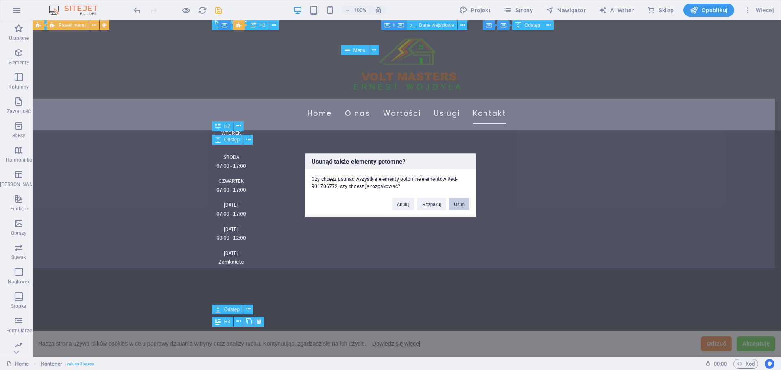
click at [455, 203] on button "Usuń" at bounding box center [459, 204] width 20 height 12
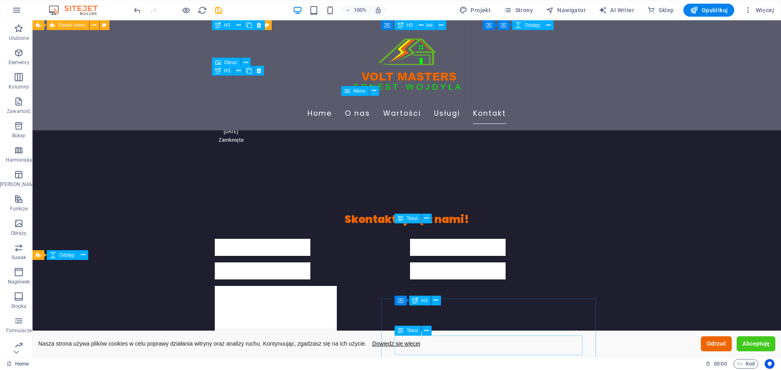
scroll to position [2359, 0]
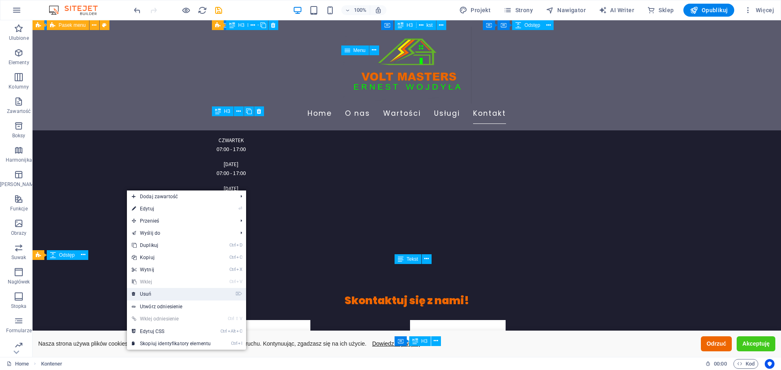
click at [147, 293] on link "⌦ Usuń" at bounding box center [171, 294] width 89 height 12
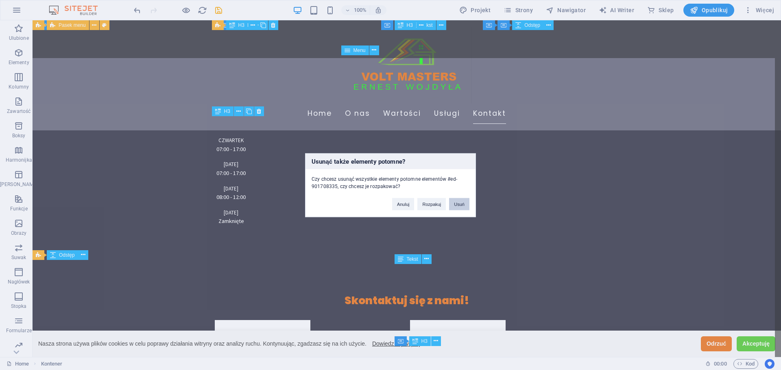
click at [452, 203] on button "Usuń" at bounding box center [459, 204] width 20 height 12
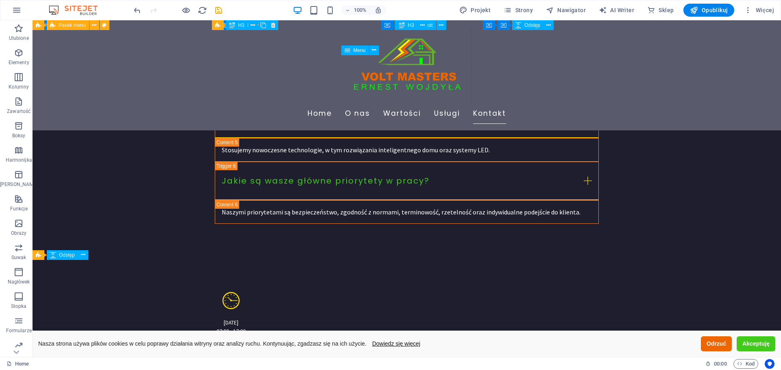
scroll to position [2113, 0]
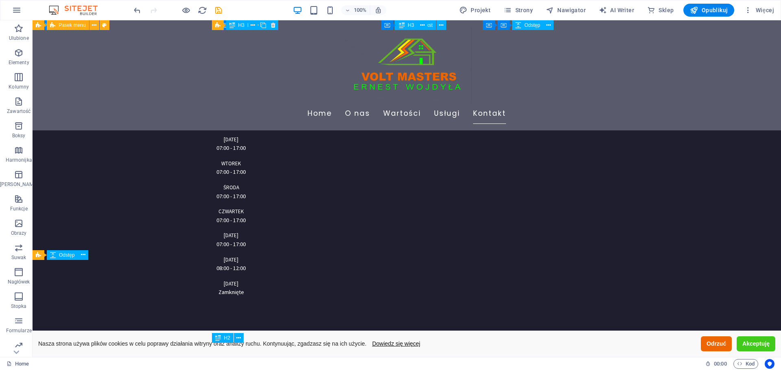
scroll to position [2297, 0]
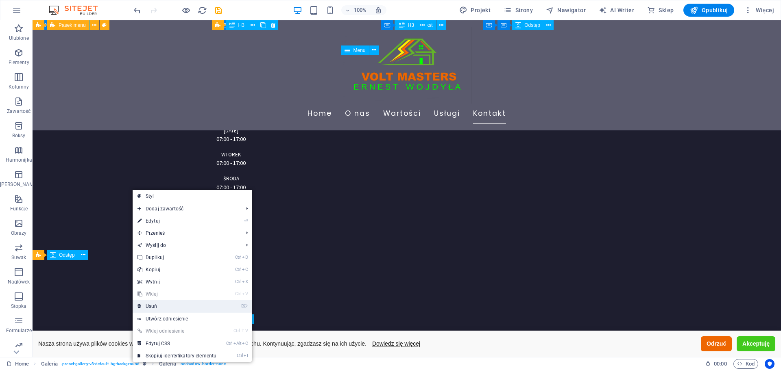
click at [154, 305] on link "⌦ Usuń" at bounding box center [177, 307] width 89 height 12
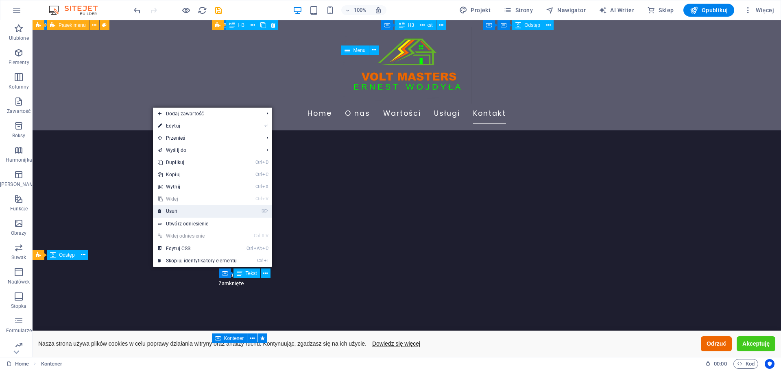
click at [172, 213] on link "⌦ Usuń" at bounding box center [197, 211] width 89 height 12
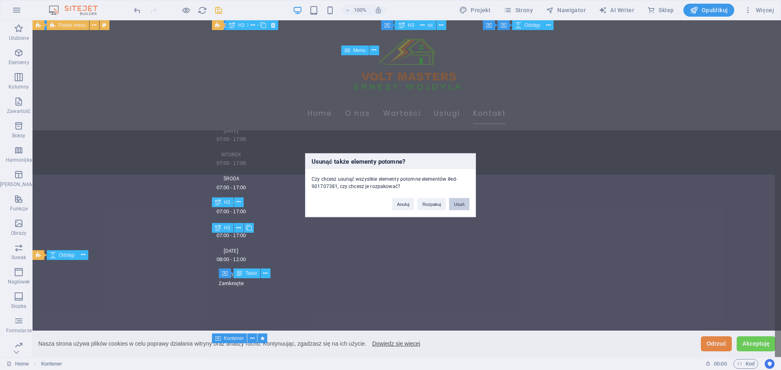
click at [466, 203] on button "Usuń" at bounding box center [459, 204] width 20 height 12
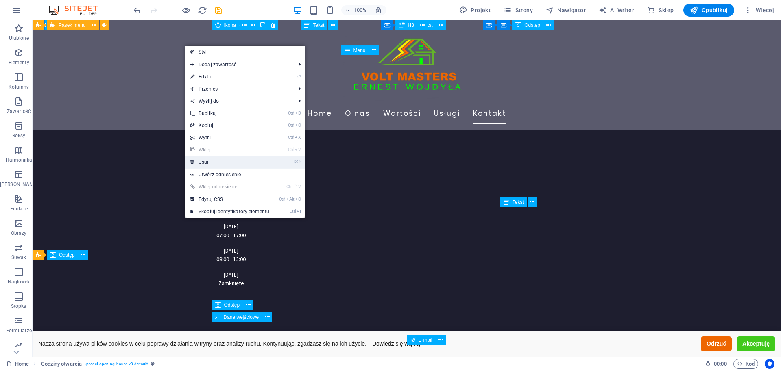
click at [212, 160] on link "⌦ Usuń" at bounding box center [229, 162] width 89 height 12
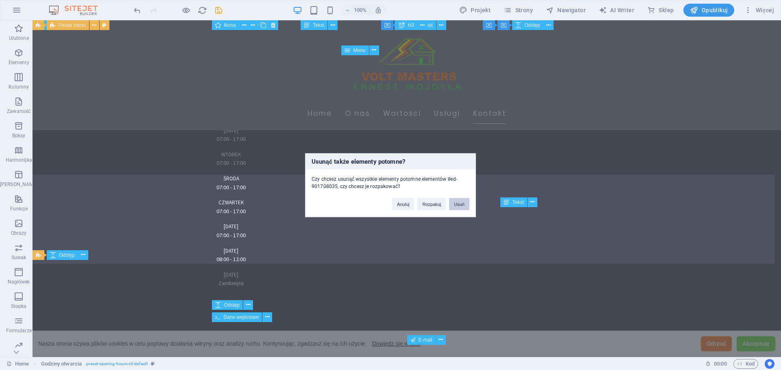
click at [458, 204] on button "Usuń" at bounding box center [459, 204] width 20 height 12
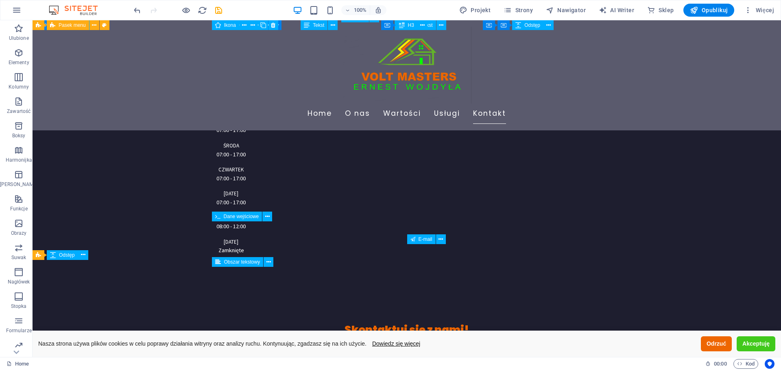
scroll to position [2330, 0]
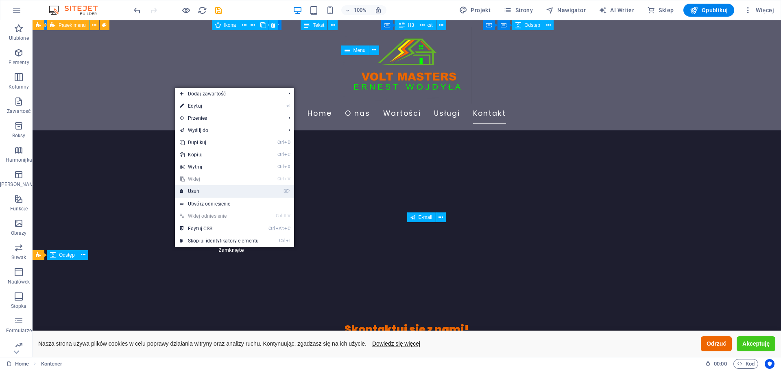
click at [198, 193] on link "⌦ Usuń" at bounding box center [219, 191] width 89 height 12
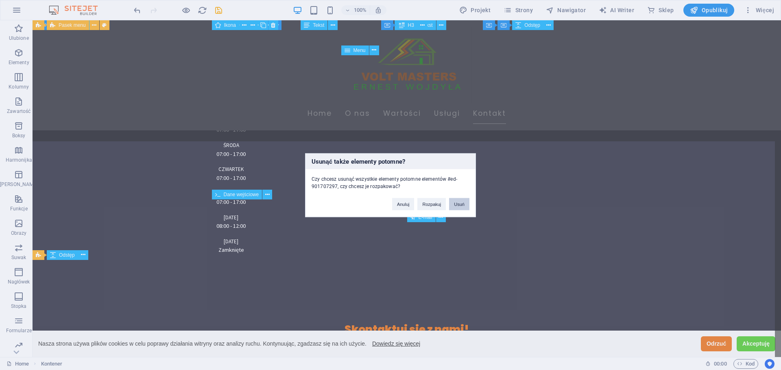
click at [456, 206] on button "Usuń" at bounding box center [459, 204] width 20 height 12
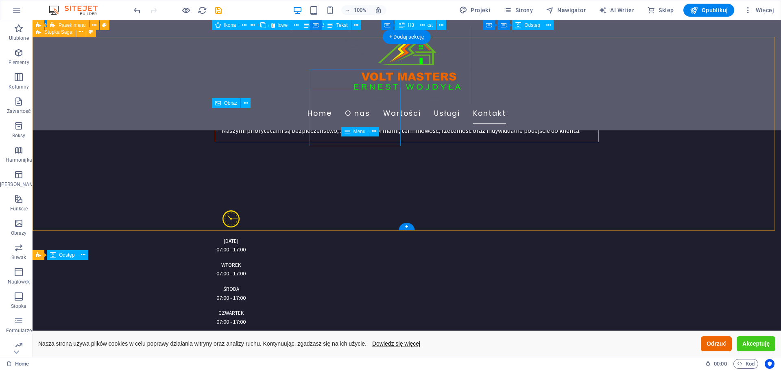
scroll to position [2308, 0]
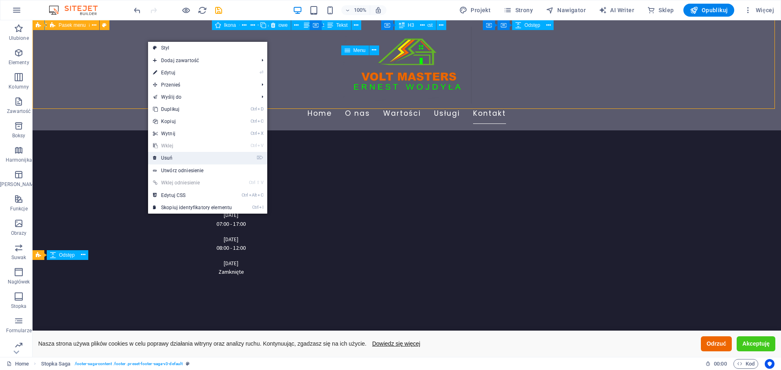
click at [170, 160] on link "⌦ Usuń" at bounding box center [192, 158] width 89 height 12
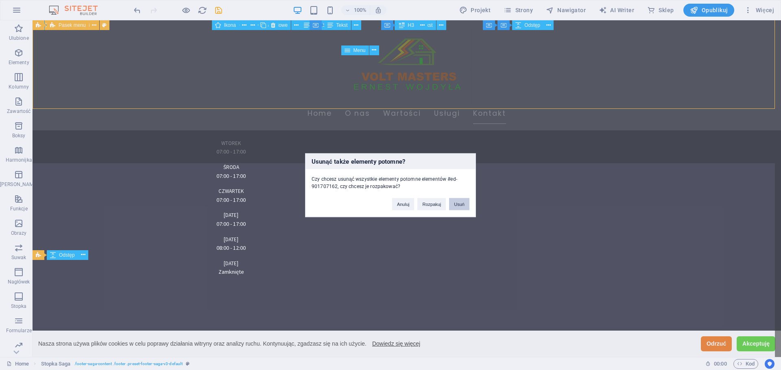
click at [452, 205] on button "Usuń" at bounding box center [459, 204] width 20 height 12
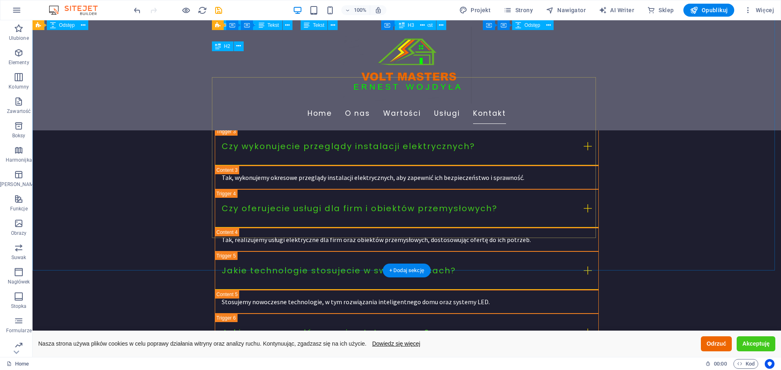
scroll to position [2114, 0]
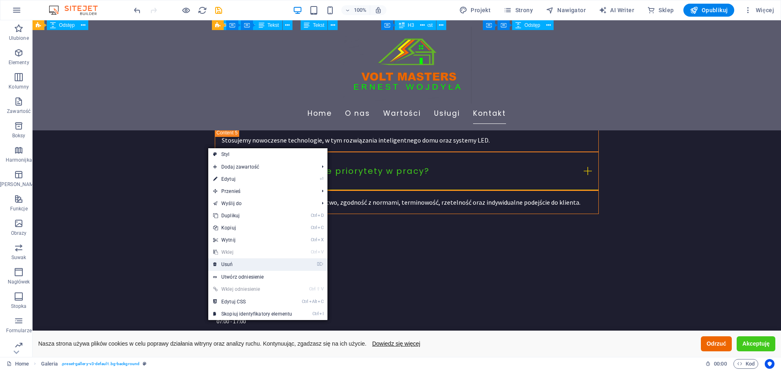
click at [226, 267] on link "⌦ Usuń" at bounding box center [252, 265] width 89 height 12
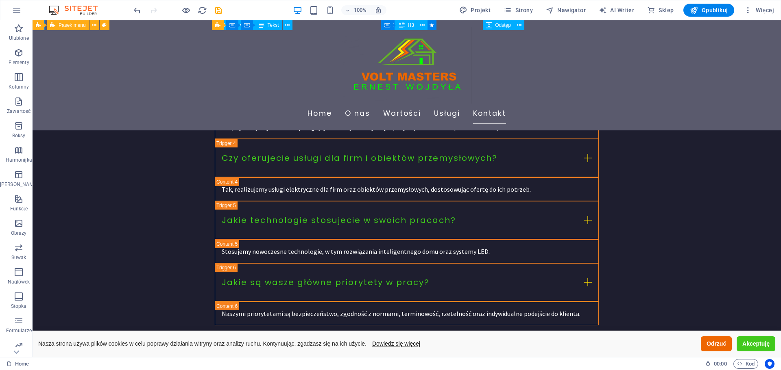
scroll to position [2117, 0]
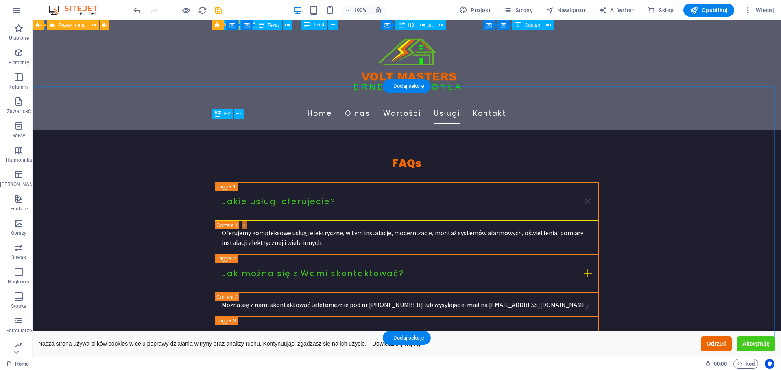
scroll to position [1885, 0]
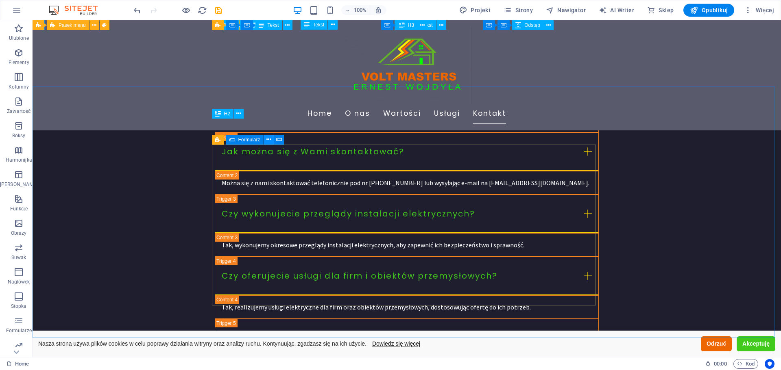
click at [265, 139] on button at bounding box center [269, 140] width 10 height 10
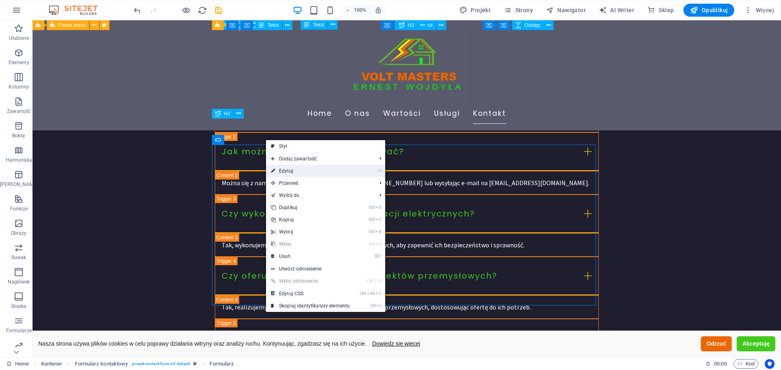
click at [288, 170] on link "⏎ Edytuj" at bounding box center [310, 171] width 89 height 12
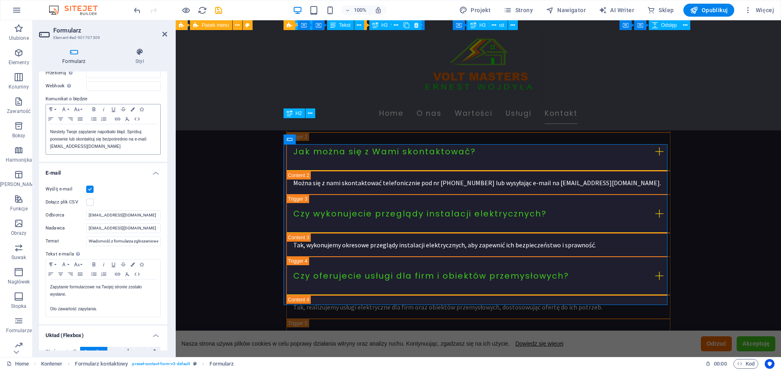
scroll to position [189, 0]
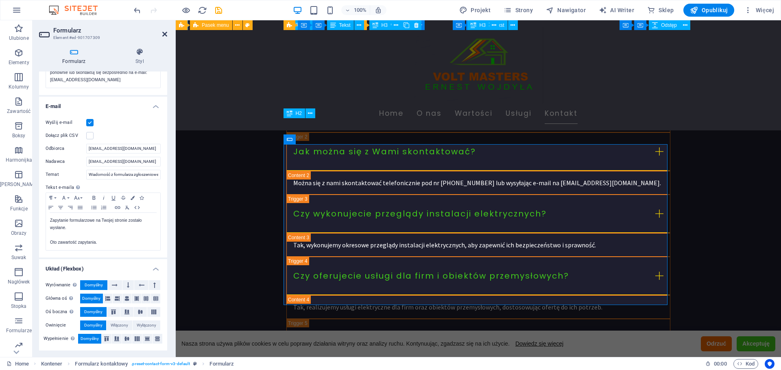
click at [163, 35] on icon at bounding box center [164, 34] width 5 height 7
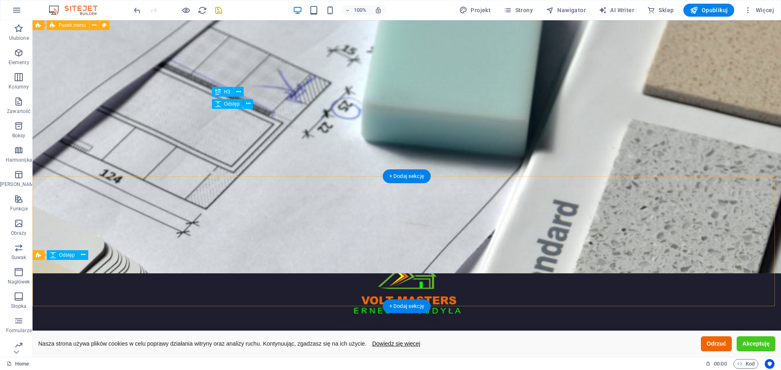
scroll to position [0, 0]
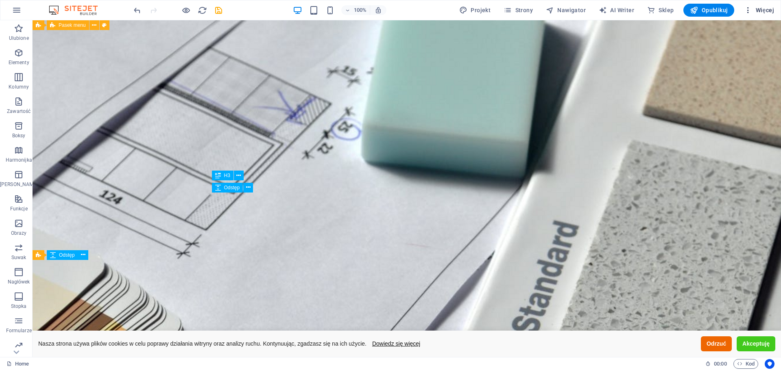
click at [766, 11] on span "Więcej" at bounding box center [759, 10] width 30 height 8
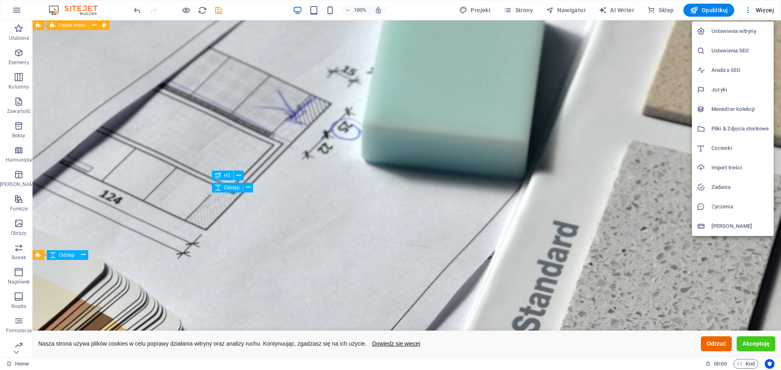
click at [740, 29] on h6 "Ustawienia witryny" at bounding box center [739, 31] width 57 height 10
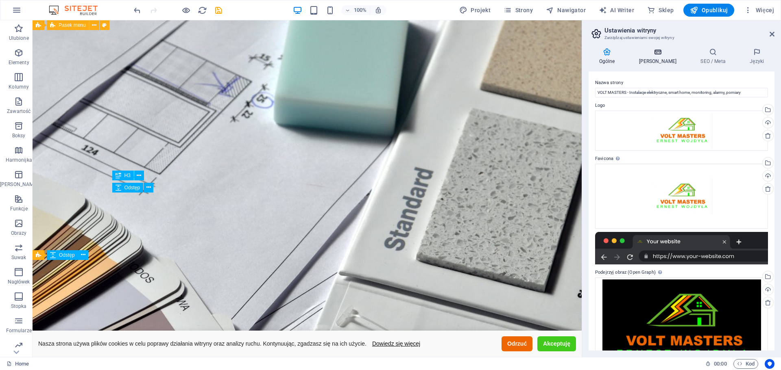
click at [653, 57] on h4 "Dane" at bounding box center [659, 56] width 62 height 17
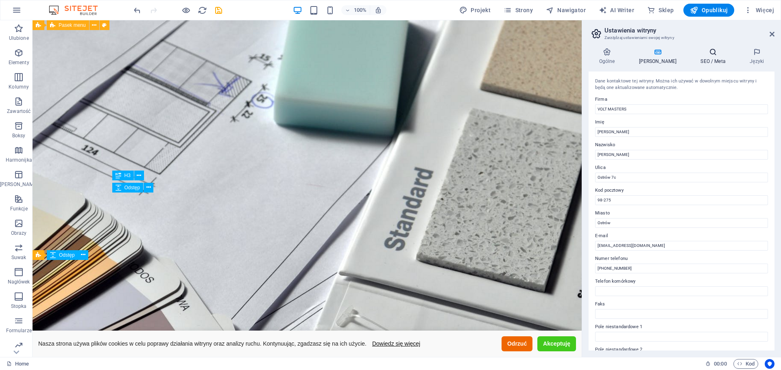
click at [701, 56] on icon at bounding box center [713, 52] width 46 height 8
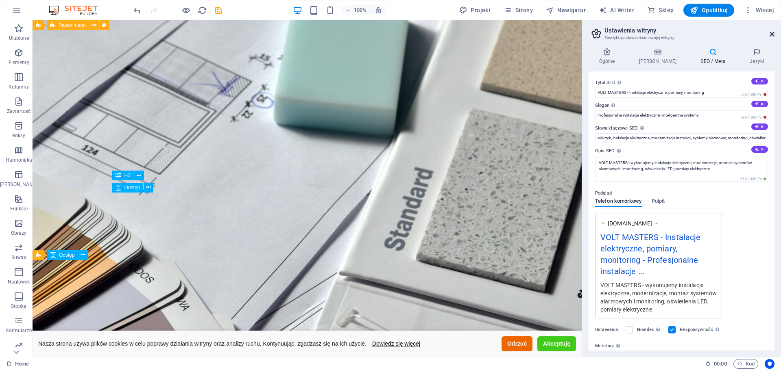
click at [771, 34] on icon at bounding box center [771, 34] width 5 height 7
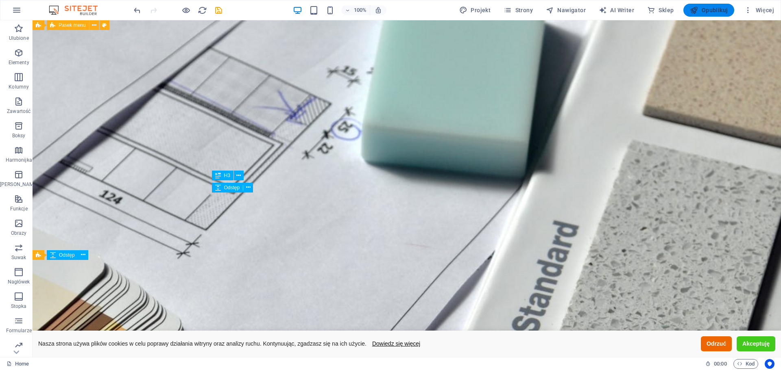
click at [717, 13] on span "Opublikuj" at bounding box center [709, 10] width 38 height 8
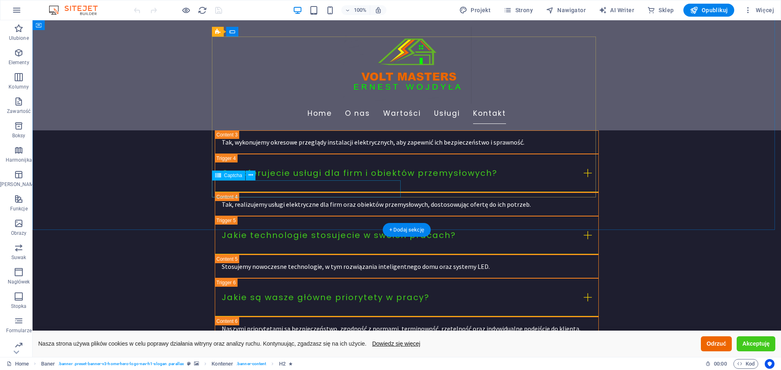
scroll to position [2059, 0]
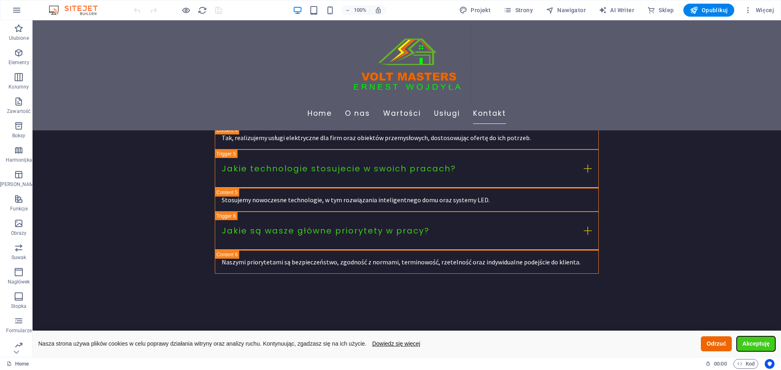
click at [737, 341] on button "Akceptuję" at bounding box center [756, 344] width 39 height 15
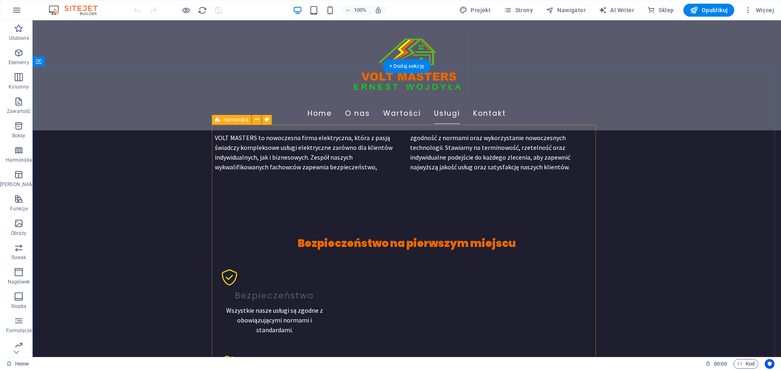
scroll to position [433, 0]
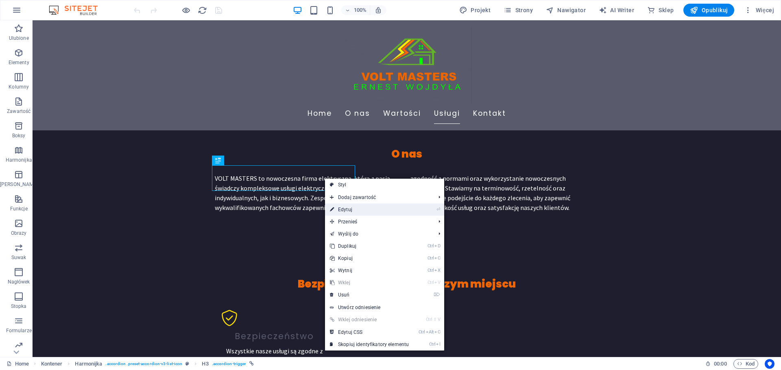
click at [345, 211] on link "⏎ Edytuj" at bounding box center [369, 210] width 89 height 12
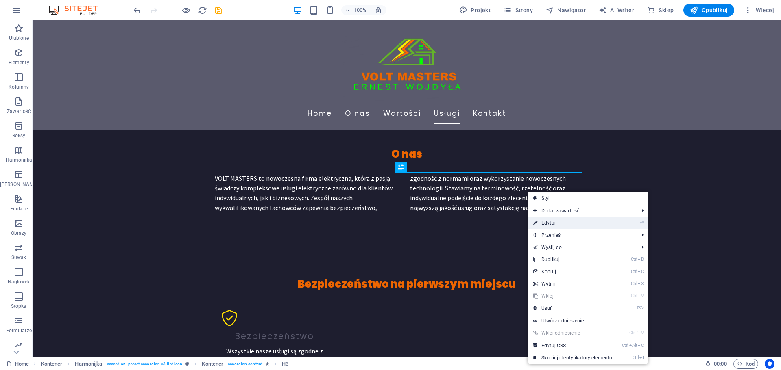
click at [555, 224] on link "⏎ Edytuj" at bounding box center [572, 223] width 89 height 12
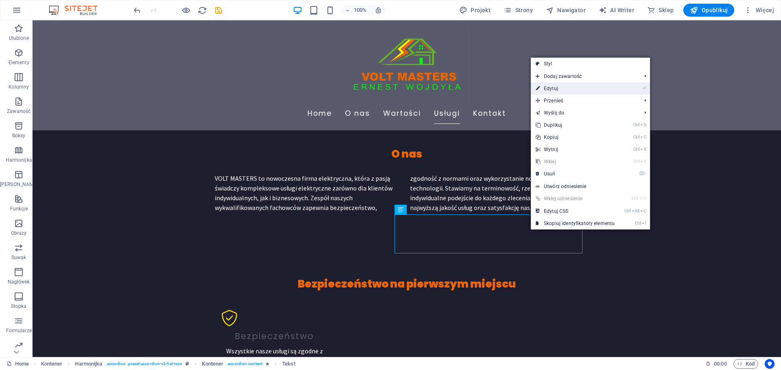
click at [550, 87] on link "⏎ Edytuj" at bounding box center [575, 89] width 89 height 12
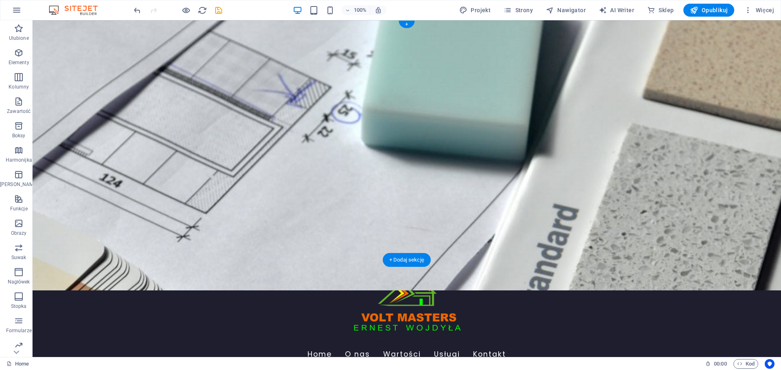
scroll to position [0, 0]
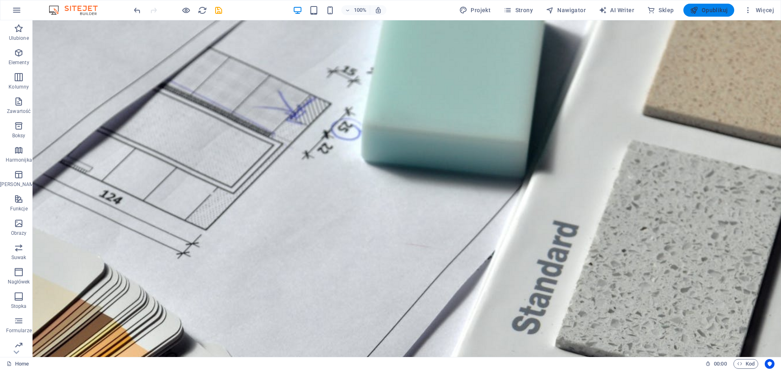
click at [710, 8] on span "Opublikuj" at bounding box center [709, 10] width 38 height 8
click at [708, 10] on span "Opublikuj" at bounding box center [709, 10] width 38 height 8
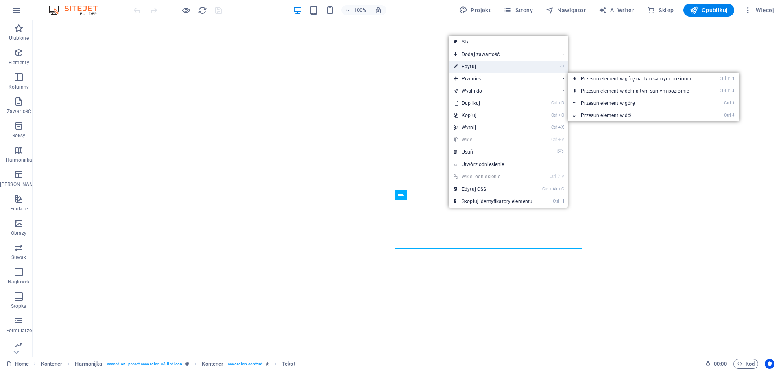
click at [475, 71] on link "⏎ Edytuj" at bounding box center [493, 67] width 89 height 12
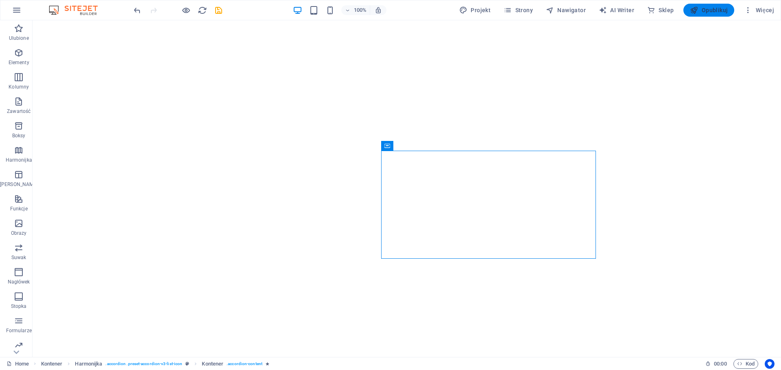
click at [717, 11] on span "Opublikuj" at bounding box center [709, 10] width 38 height 8
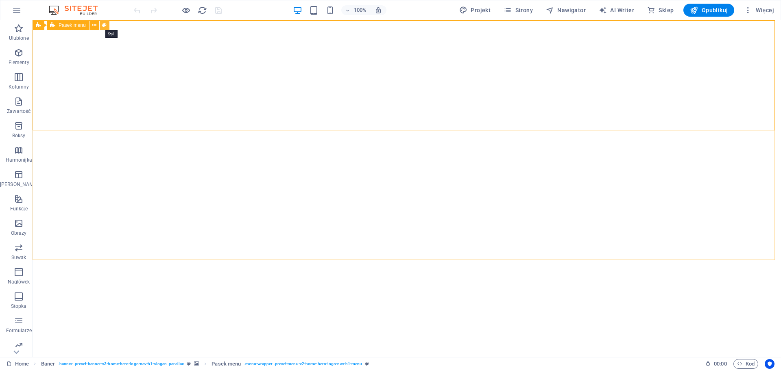
click at [105, 25] on icon at bounding box center [104, 25] width 4 height 9
select select "rem"
select select "preset-menu-v2-home-hero-logo-nav-h1-menu"
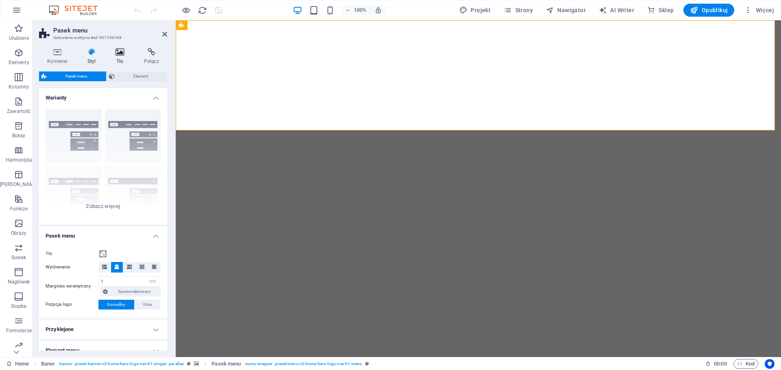
click at [119, 53] on icon at bounding box center [119, 52] width 25 height 8
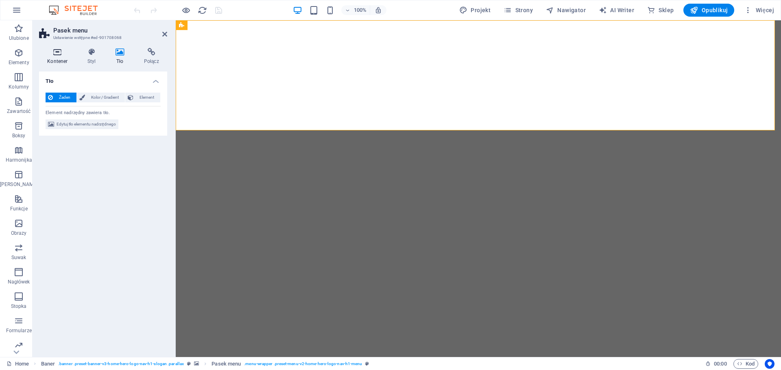
click at [59, 57] on h4 "Kontener" at bounding box center [59, 56] width 40 height 17
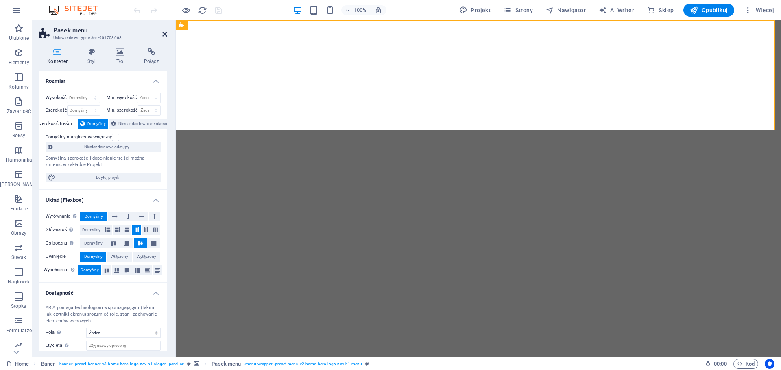
click at [163, 34] on icon at bounding box center [164, 34] width 5 height 7
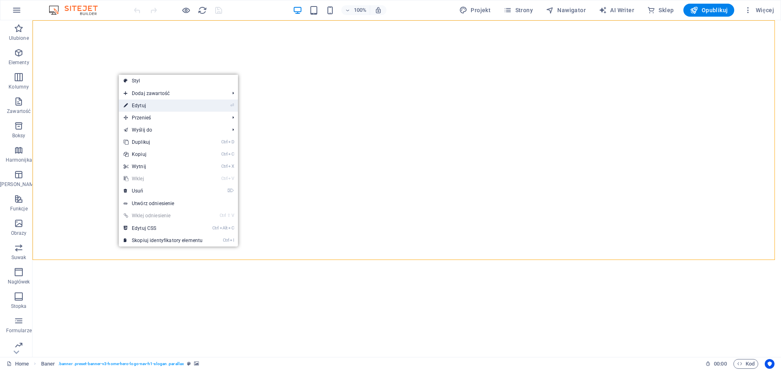
click at [142, 108] on link "⏎ Edytuj" at bounding box center [163, 106] width 89 height 12
select select "vh"
select select "header"
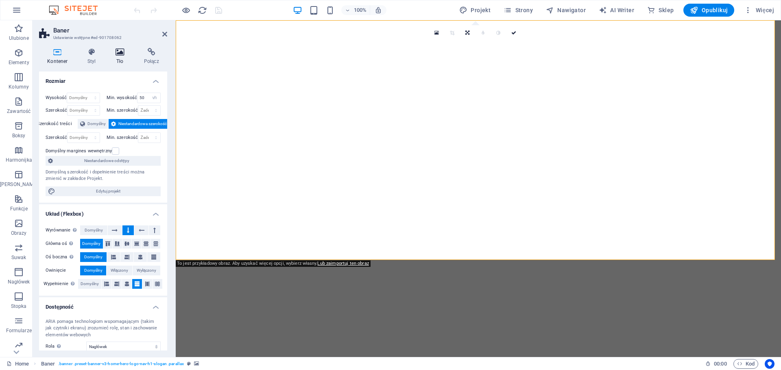
click at [123, 53] on icon at bounding box center [119, 52] width 25 height 8
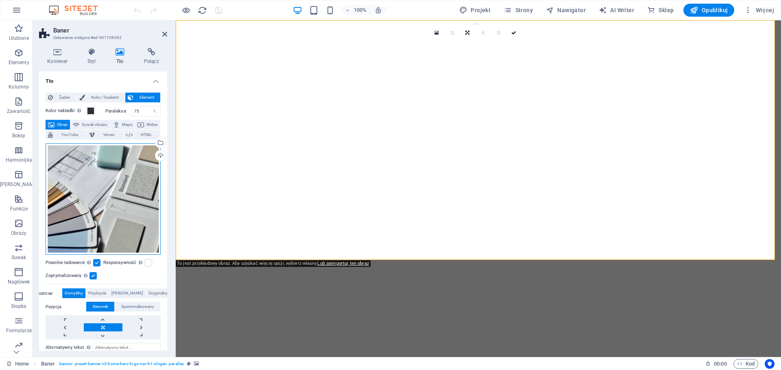
click at [116, 194] on div "Przeciągnij pliki tutaj, kliknij, aby wybrać pliki lub wybierz pliki z Plików l…" at bounding box center [103, 200] width 115 height 112
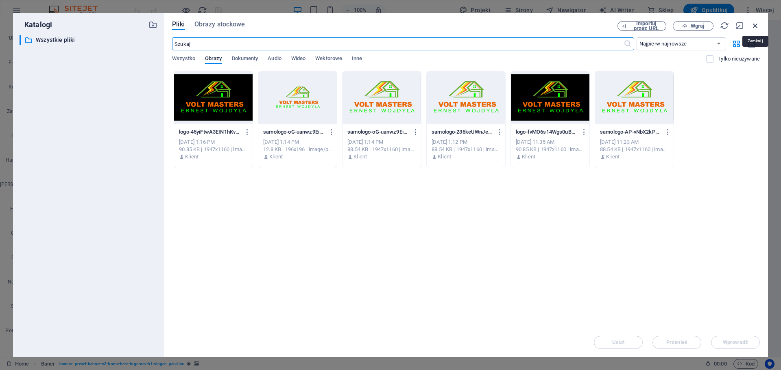
click at [755, 28] on icon "button" at bounding box center [755, 25] width 9 height 9
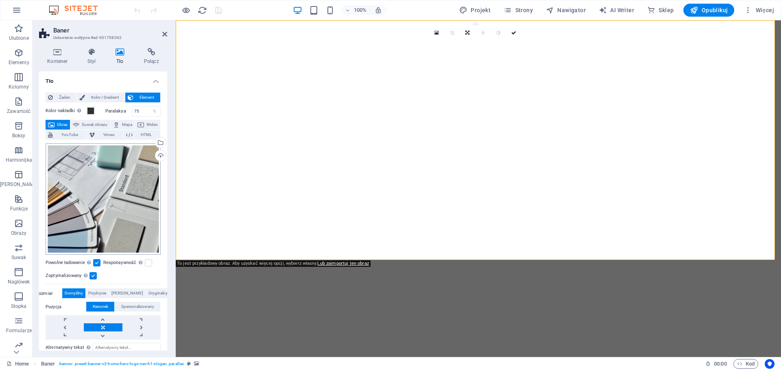
scroll to position [66, 0]
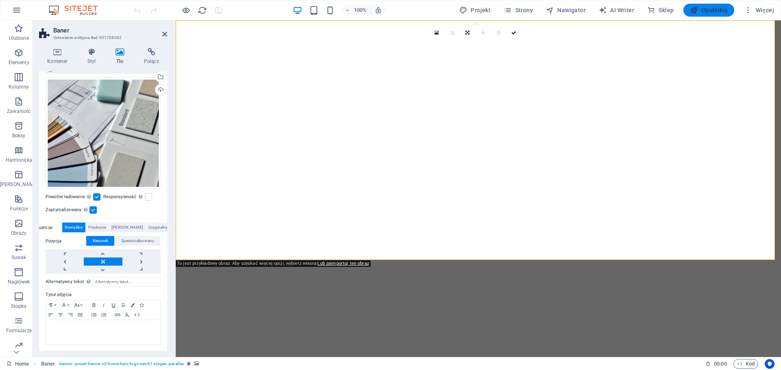
click at [710, 11] on span "Opublikuj" at bounding box center [709, 10] width 38 height 8
